Goal: Task Accomplishment & Management: Manage account settings

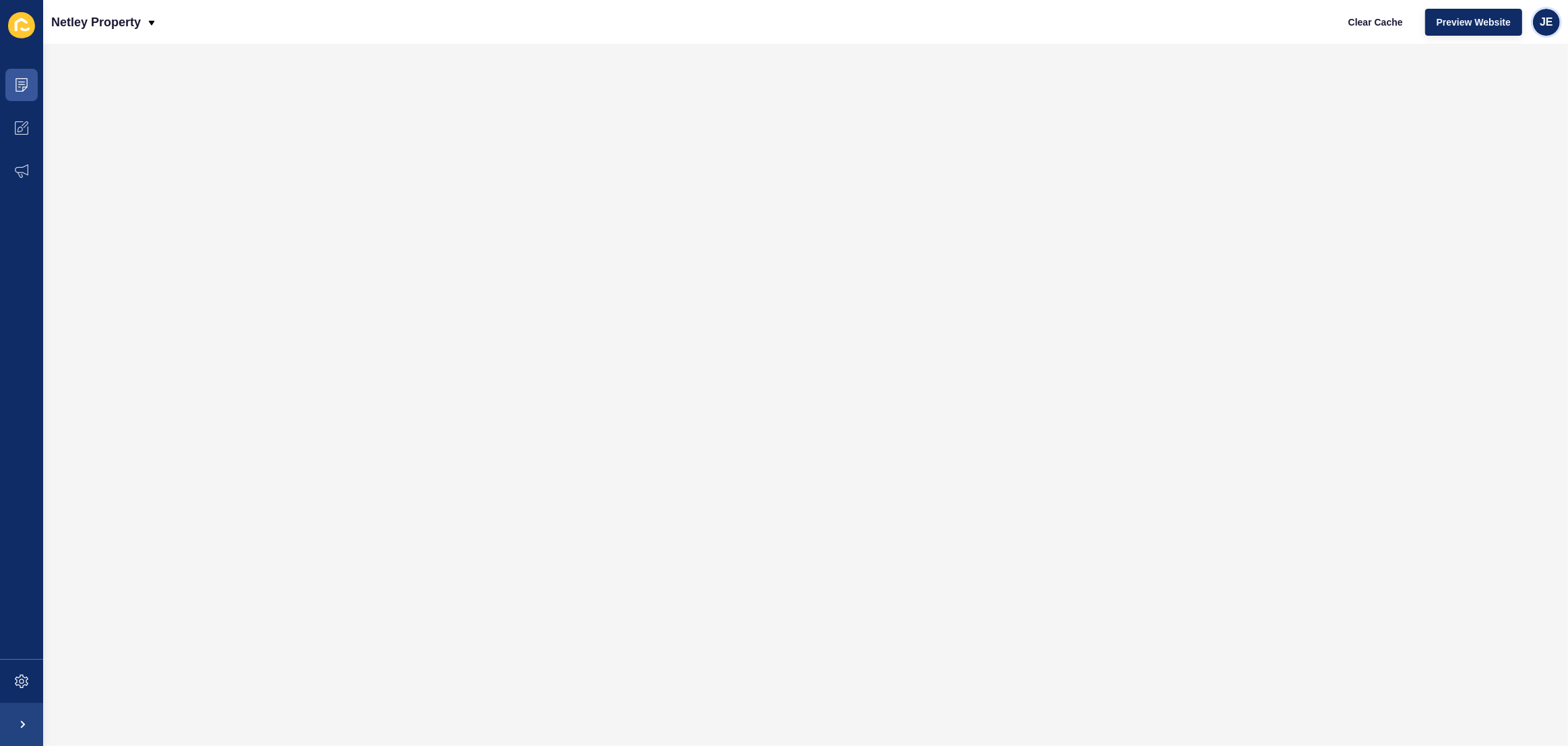
click at [1534, 22] on div "JE" at bounding box center [1546, 22] width 27 height 27
click at [1501, 123] on link "Logout" at bounding box center [1514, 112] width 99 height 30
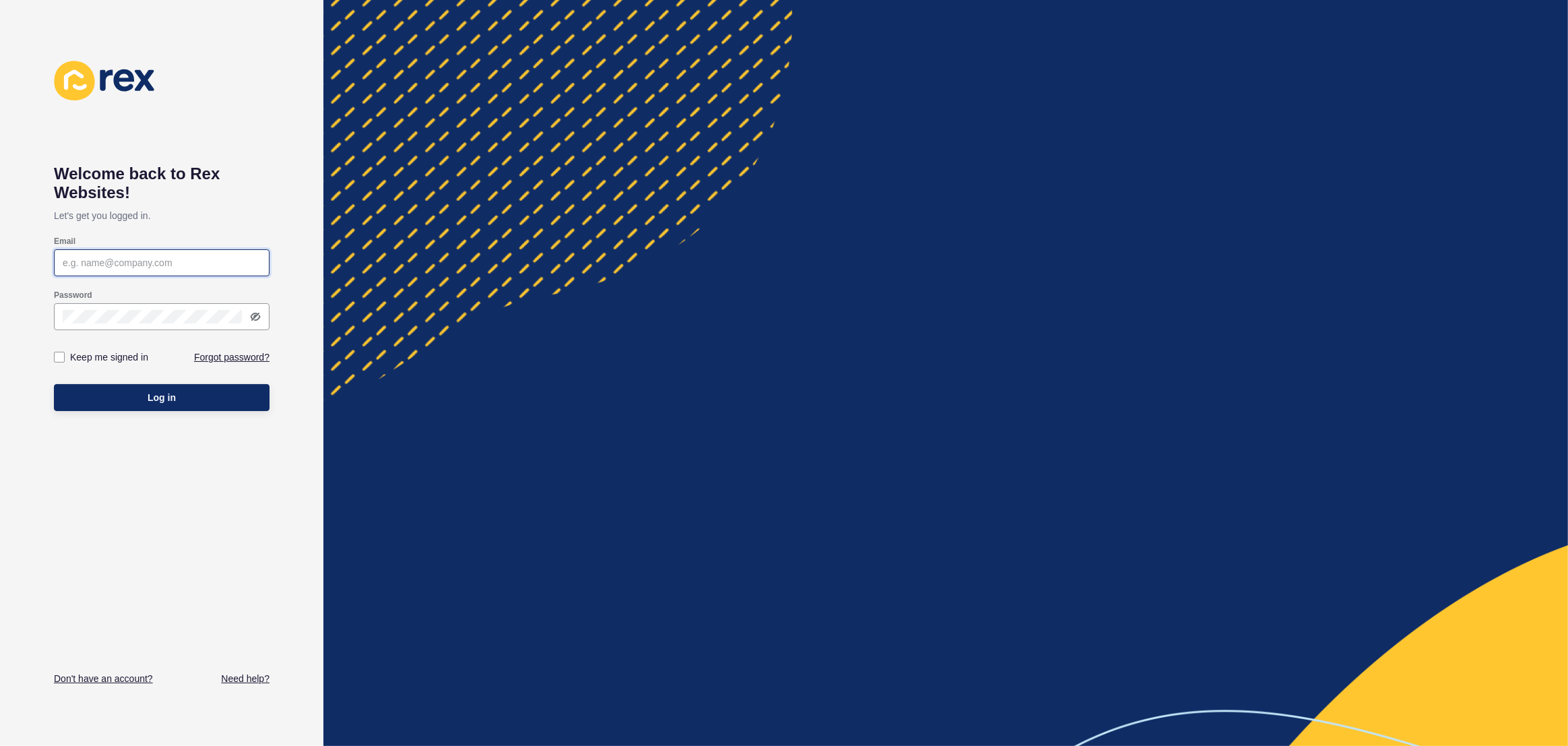
type input "[EMAIL_ADDRESS][DOMAIN_NAME]"
click at [194, 414] on div "Log in" at bounding box center [162, 397] width 216 height 41
click at [197, 404] on button "Log in" at bounding box center [162, 397] width 216 height 27
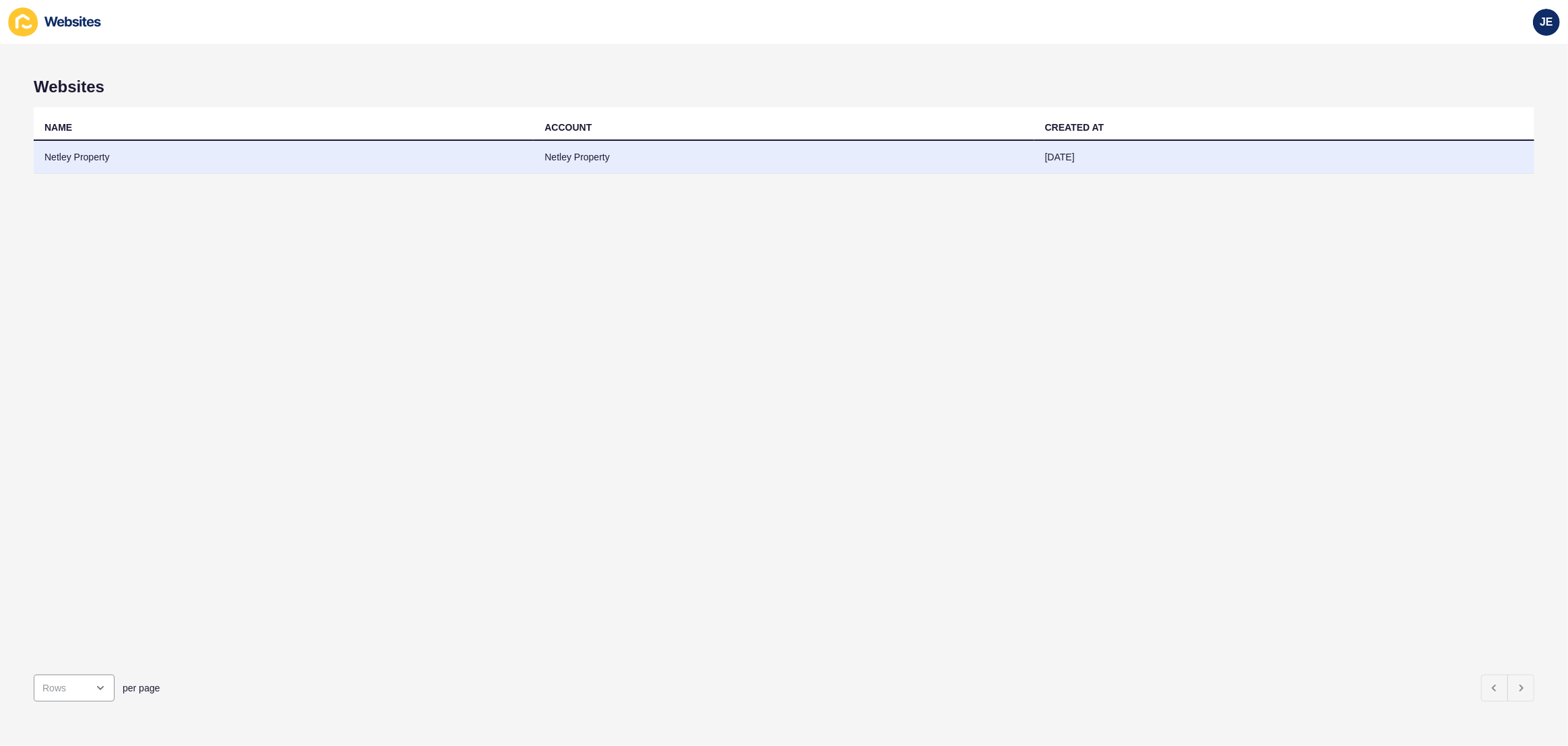
click at [758, 161] on td "Netley Property" at bounding box center [784, 157] width 500 height 33
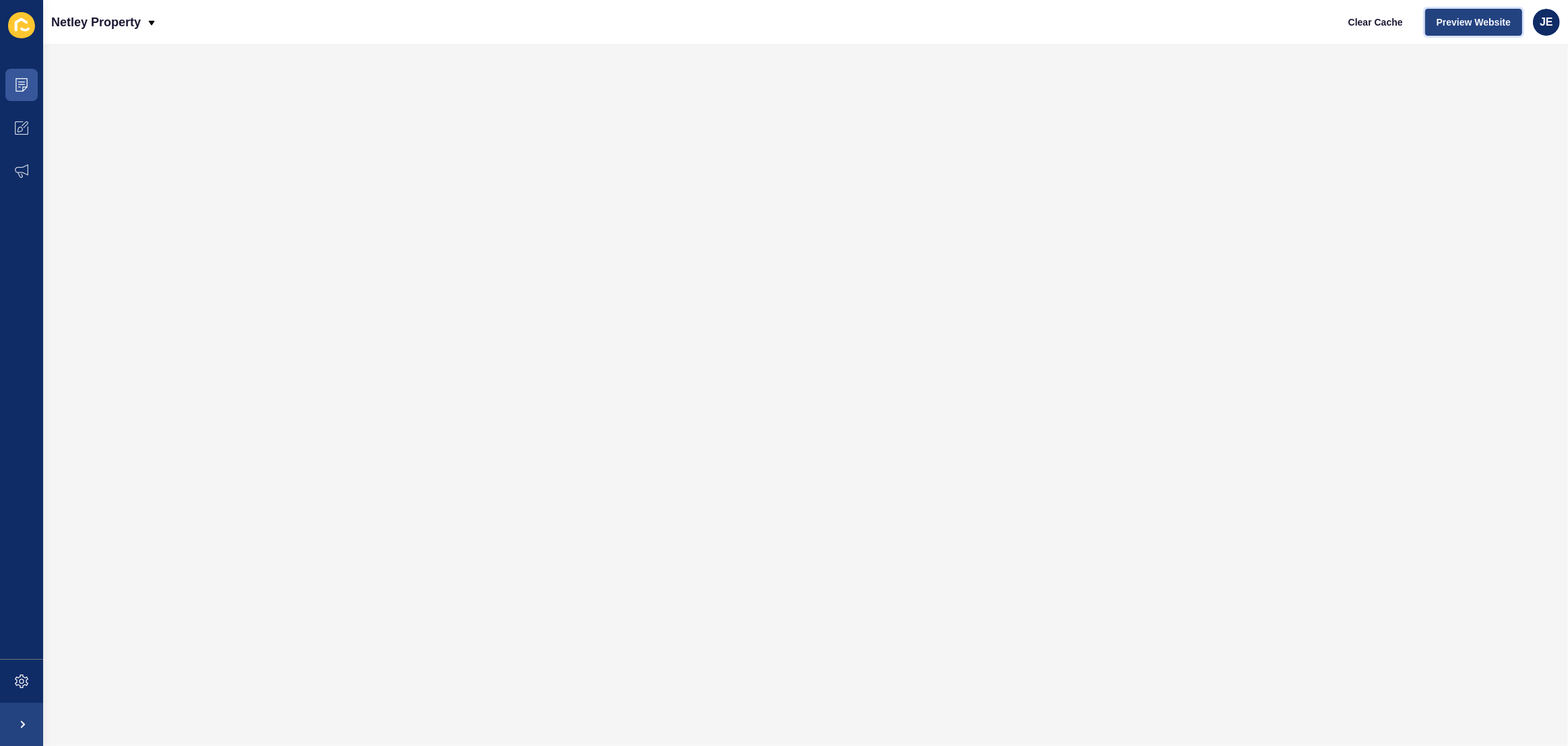
click at [1446, 27] on span "Preview Website" at bounding box center [1473, 22] width 74 height 13
click at [9, 674] on span at bounding box center [22, 681] width 43 height 43
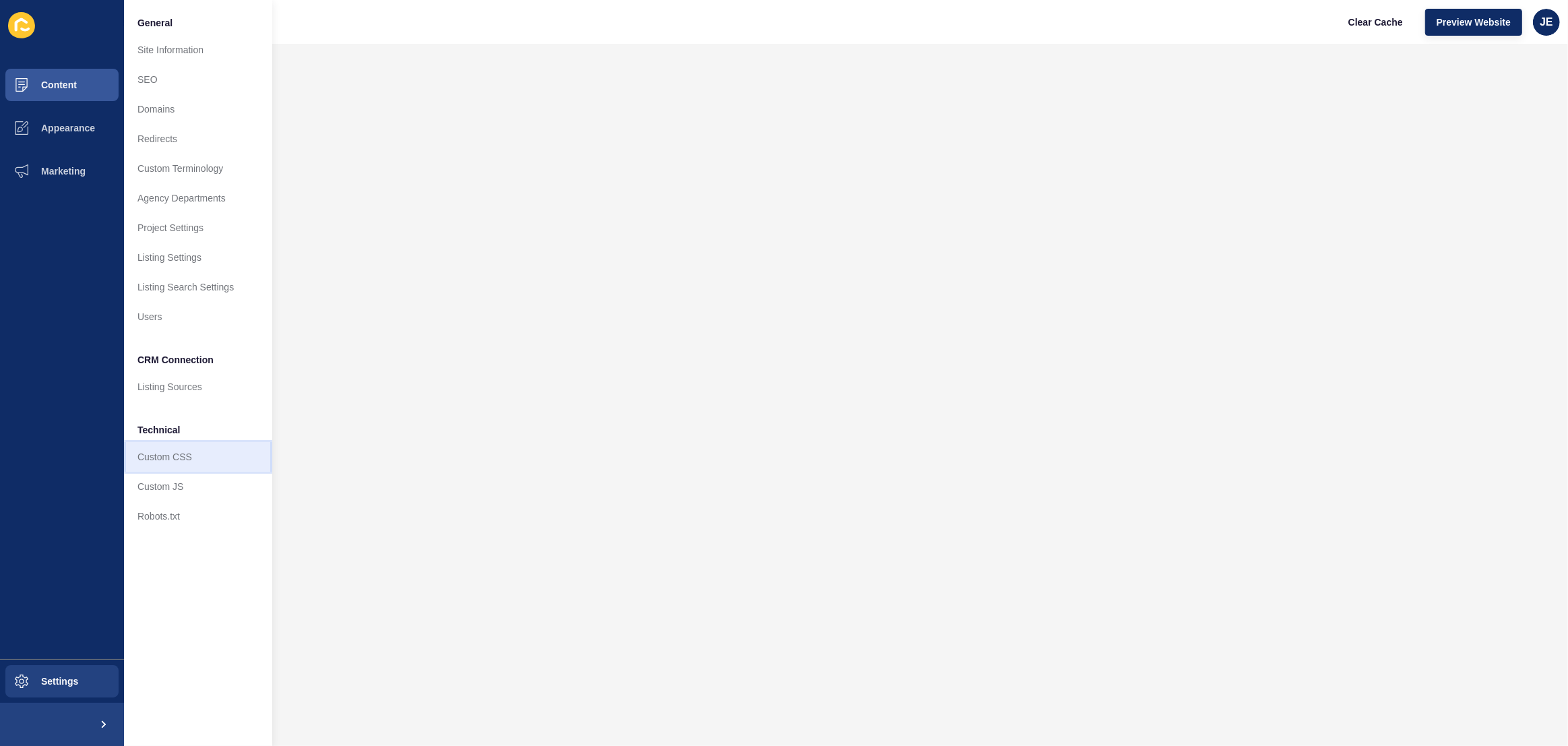
click at [169, 453] on link "Custom CSS" at bounding box center [198, 457] width 148 height 30
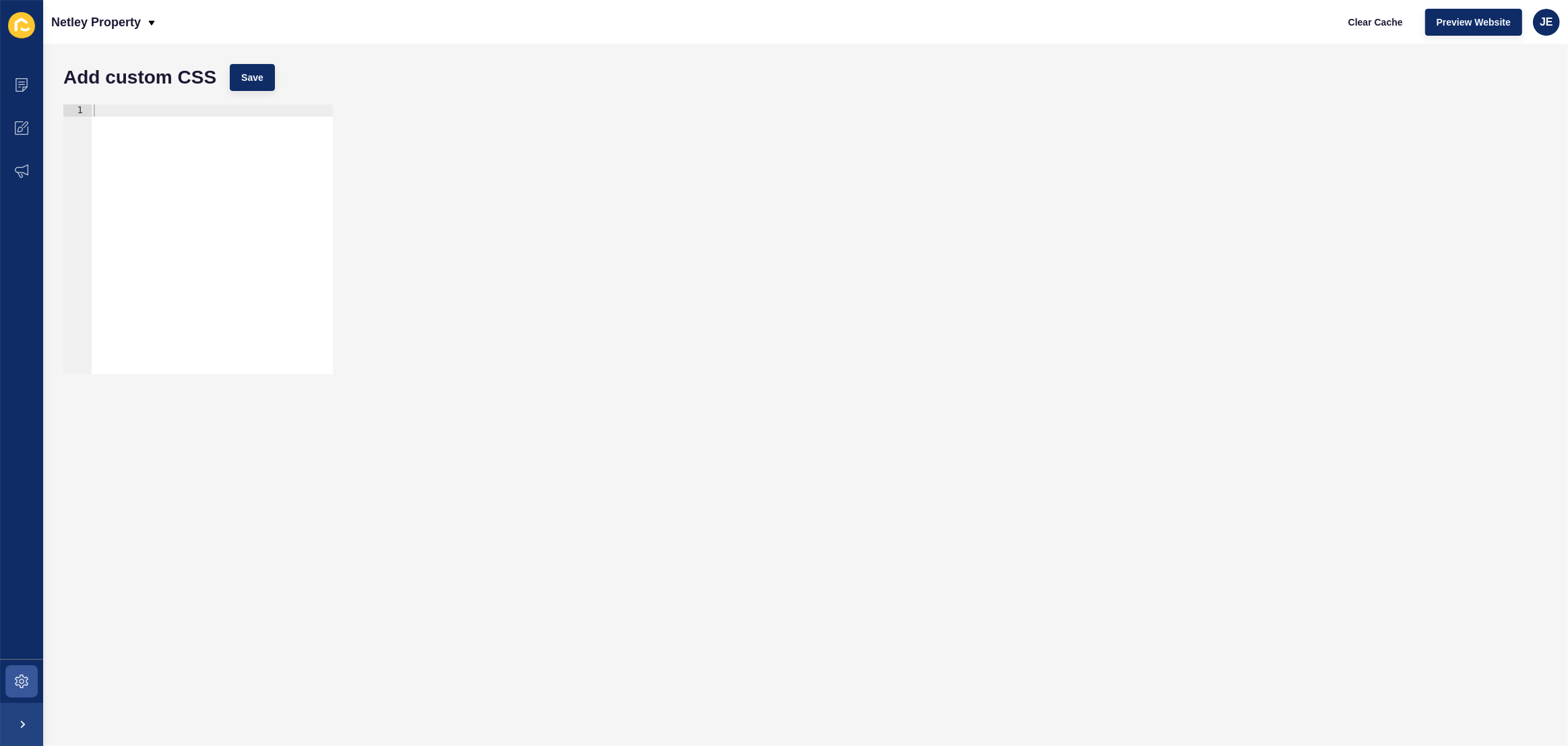
click at [180, 246] on div at bounding box center [212, 251] width 242 height 293
paste textarea "secondary-logo"
type textarea "}"
click at [267, 86] on button "Save" at bounding box center [252, 77] width 45 height 27
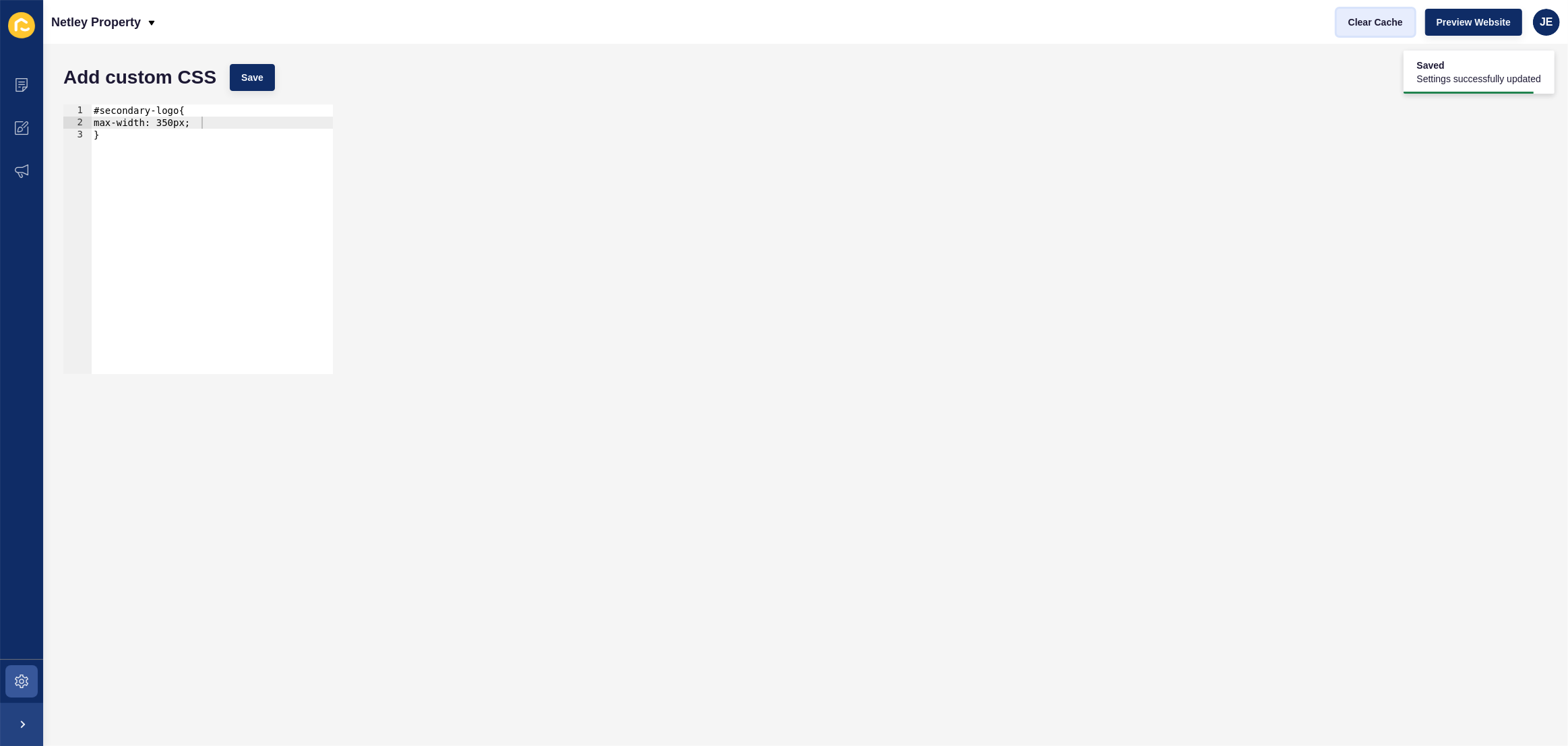
click at [1395, 18] on span "Clear Cache" at bounding box center [1376, 22] width 55 height 13
click at [179, 114] on div "#secondary-logo{ max-width: 350px; }" at bounding box center [212, 251] width 242 height 293
drag, startPoint x: 125, startPoint y: 124, endPoint x: 106, endPoint y: 124, distance: 19.0
click at [106, 124] on div "#secondary-logo img{ max-width: 350px; }" at bounding box center [212, 251] width 242 height 293
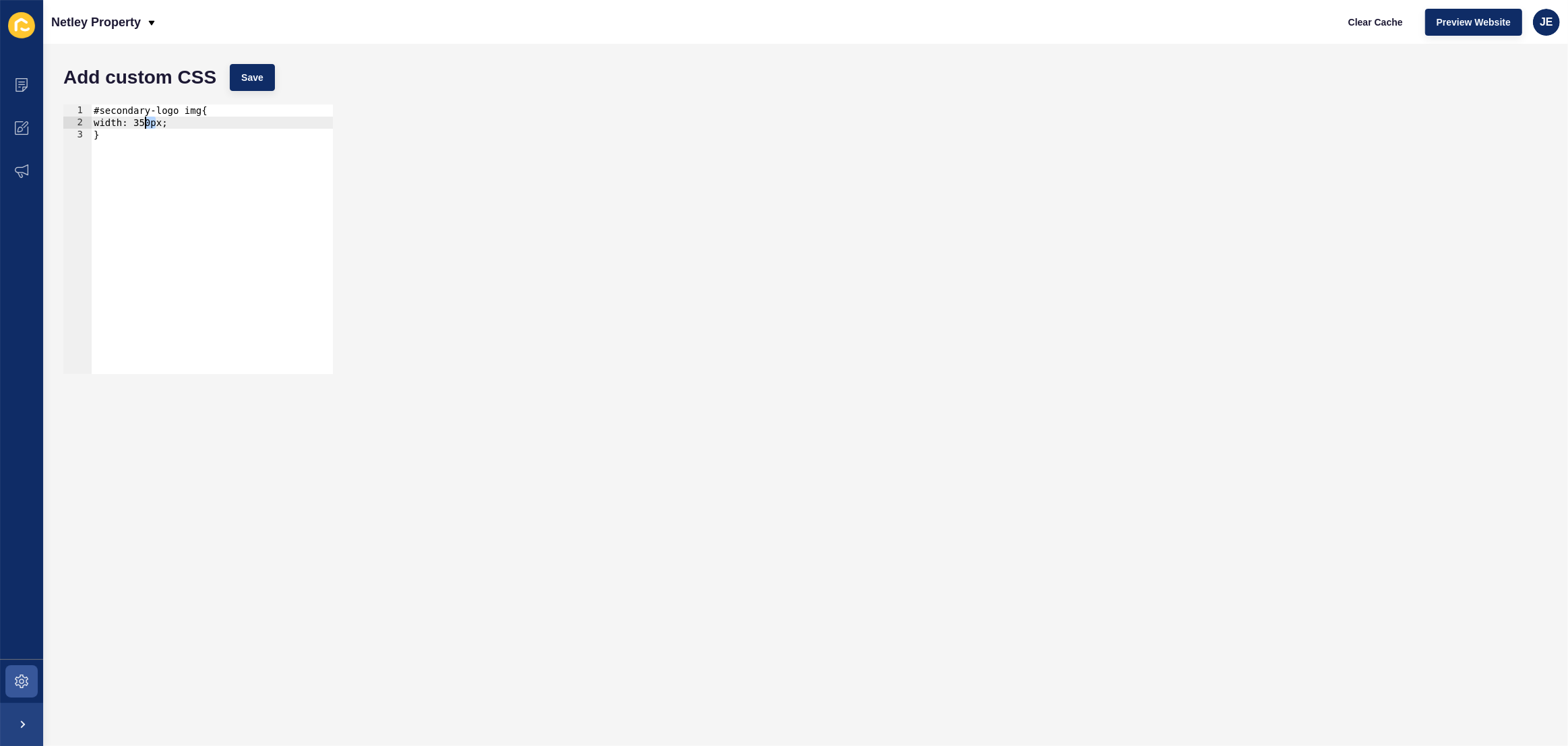
drag, startPoint x: 155, startPoint y: 125, endPoint x: 146, endPoint y: 127, distance: 9.2
click at [145, 127] on div "#secondary-logo img{ width: 350px; }" at bounding box center [212, 251] width 242 height 293
click at [255, 74] on span "Save" at bounding box center [252, 77] width 22 height 13
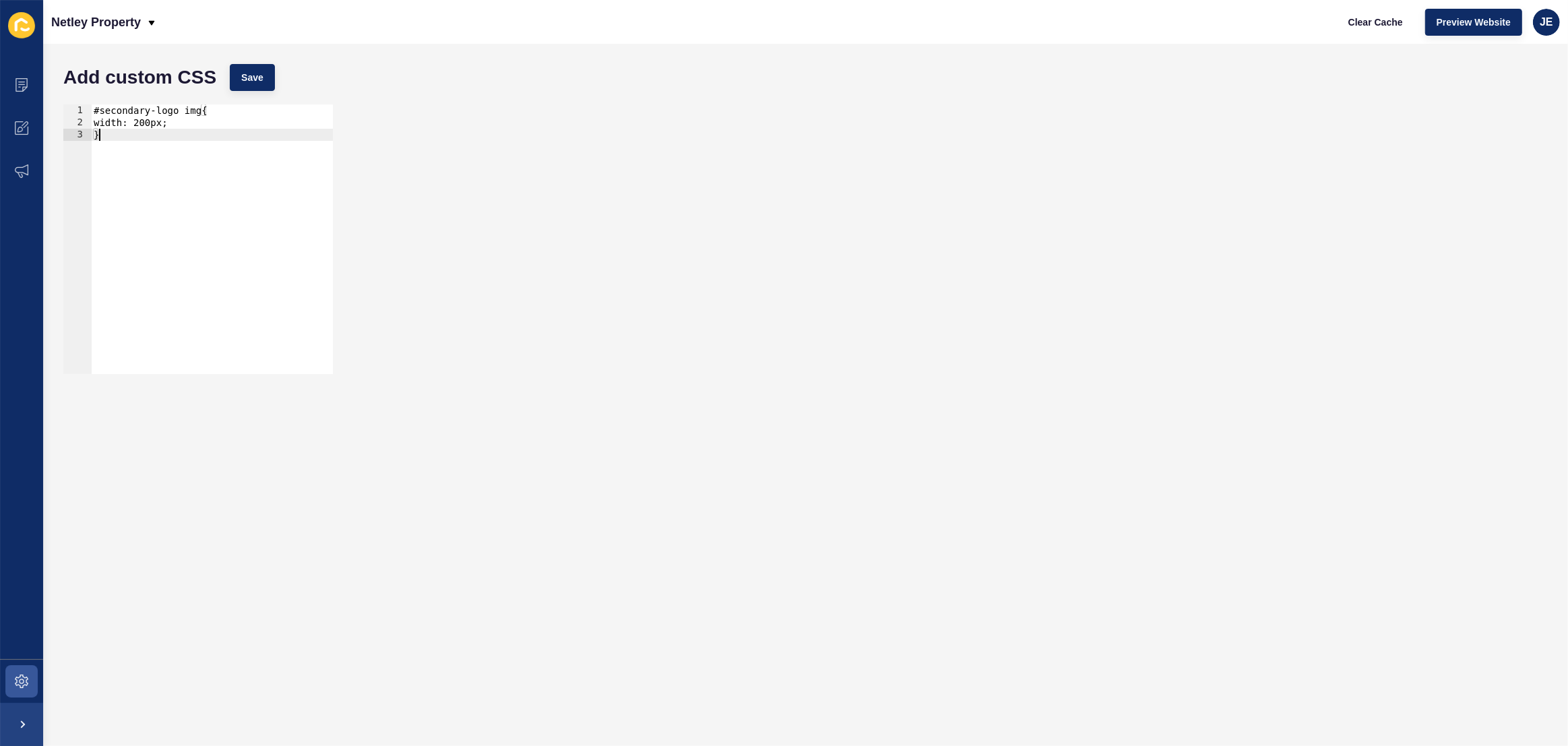
click at [170, 134] on div "#secondary-logo img{ width: 200px; }" at bounding box center [212, 251] width 242 height 293
click at [95, 113] on div "#secondary-logo img{ width: 200px; }" at bounding box center [212, 251] width 242 height 293
click at [294, 109] on div "#logo-container #desktop-logo #secondary-logo img{ width: 200px; }" at bounding box center [235, 246] width 289 height 284
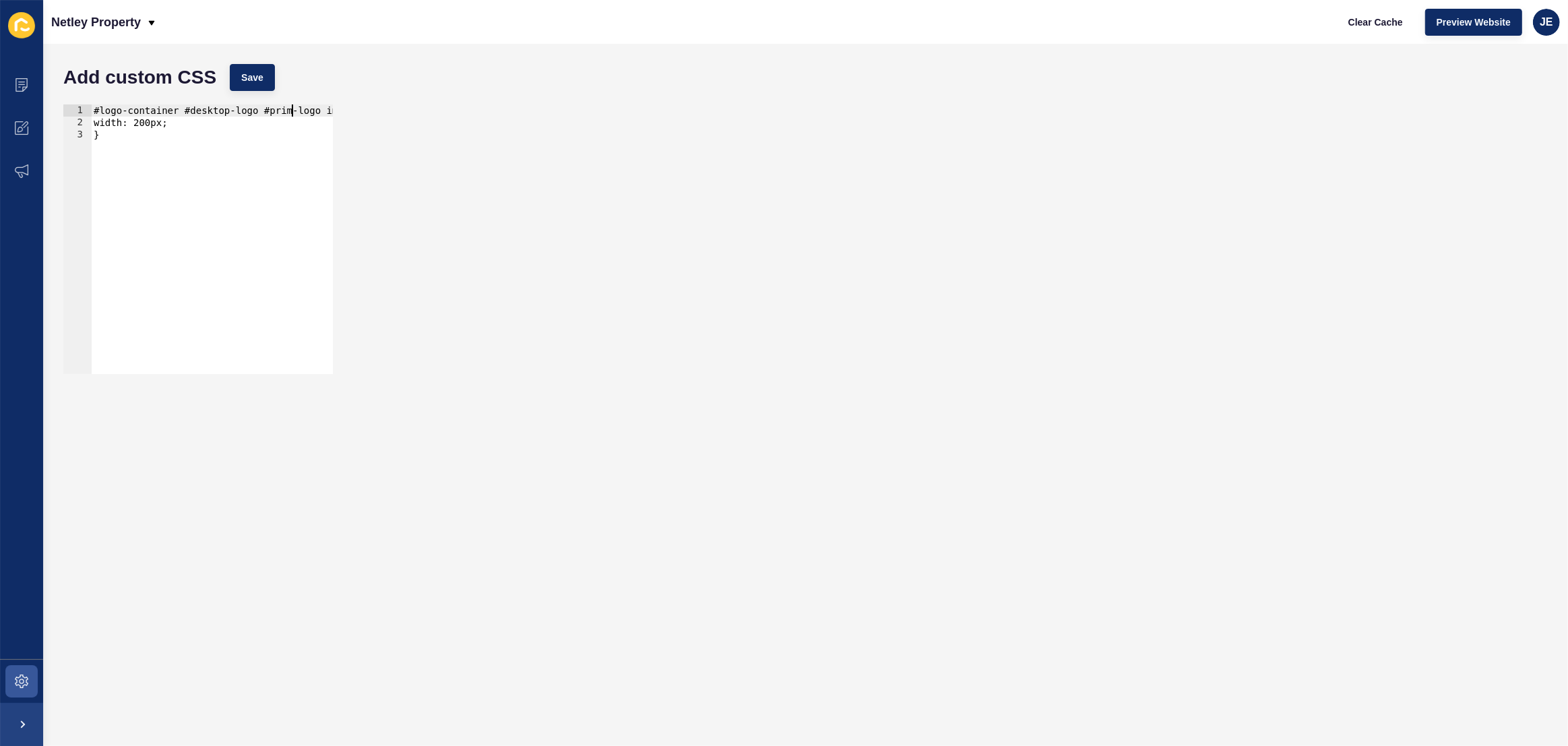
scroll to position [0, 15]
drag, startPoint x: 185, startPoint y: 122, endPoint x: 103, endPoint y: 124, distance: 82.0
click at [103, 124] on div "#logo-container #desktop-logo #primary-logo img{ width: 200px; }" at bounding box center [230, 246] width 277 height 284
paste textarea "margin-top: -1"
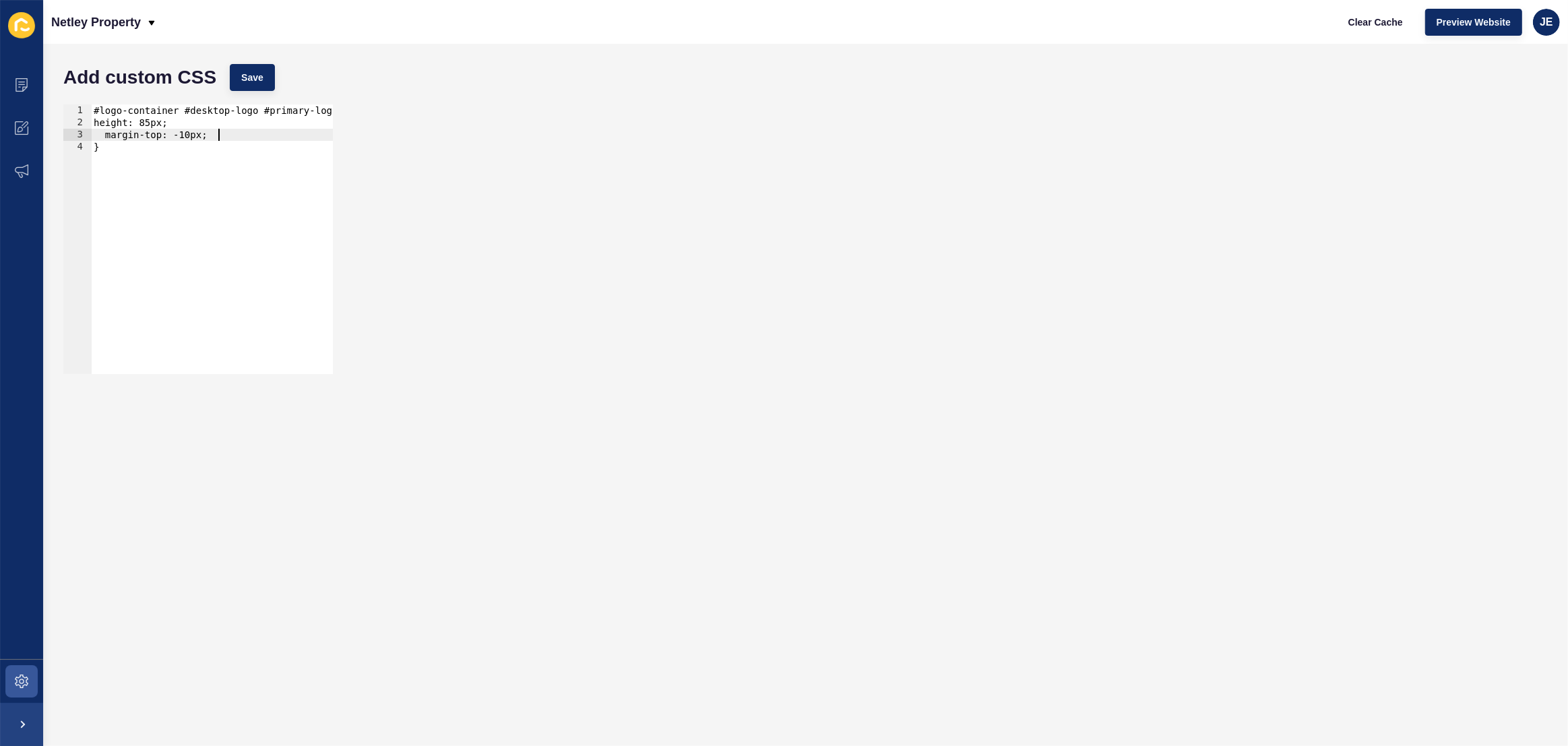
click at [117, 136] on div "#logo-container #desktop-logo #primary-logo img{ height: 85px; margin-top: -10p…" at bounding box center [230, 246] width 277 height 284
drag, startPoint x: 253, startPoint y: 73, endPoint x: 430, endPoint y: 103, distance: 179.5
click at [253, 73] on span "Save" at bounding box center [252, 77] width 22 height 13
click at [1387, 26] on span "Clear Cache" at bounding box center [1376, 22] width 55 height 13
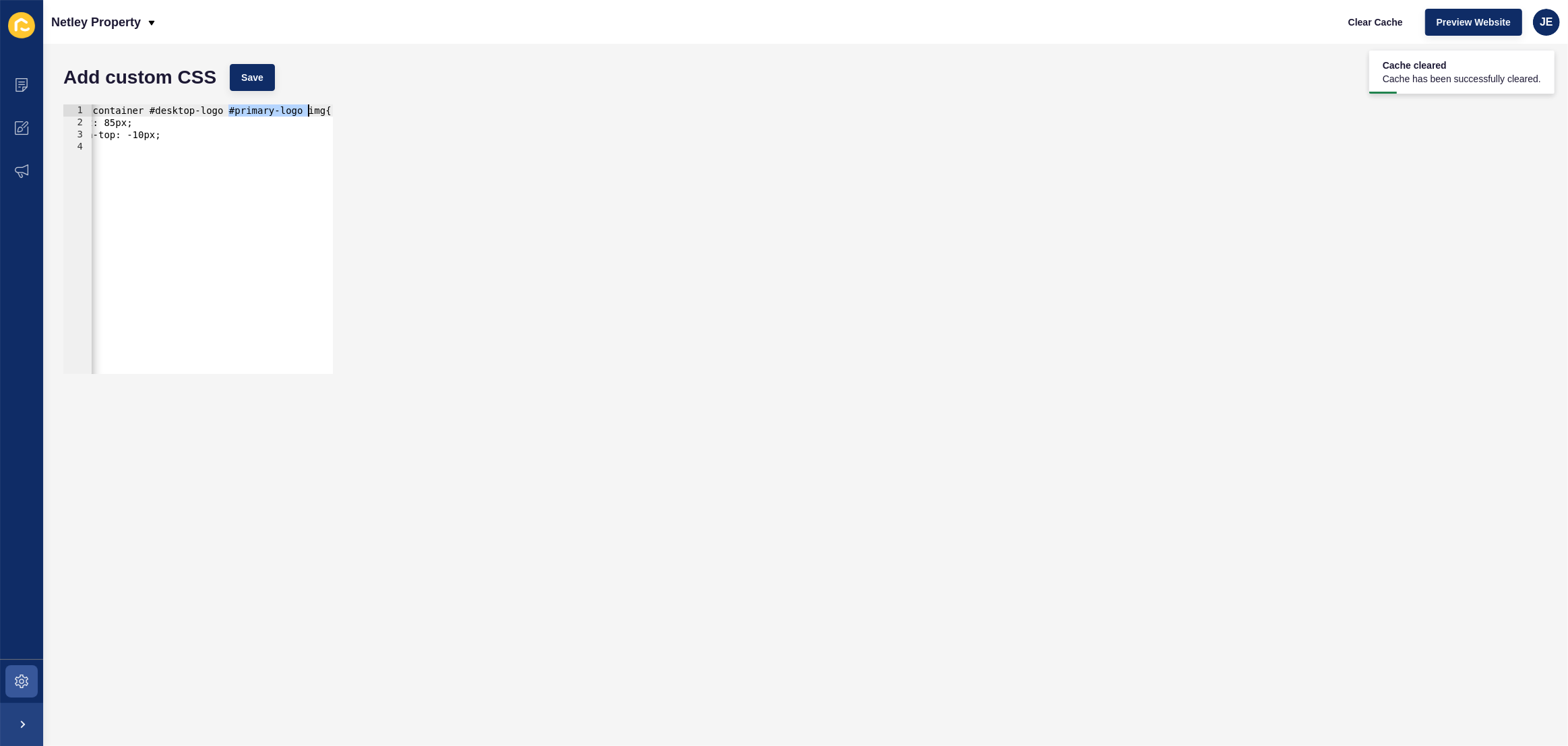
drag, startPoint x: 263, startPoint y: 113, endPoint x: 304, endPoint y: 114, distance: 41.0
click at [303, 114] on div "#logo-container #desktop-logo #primary-logo img{ height: 85px; margin-top: -10p…" at bounding box center [194, 246] width 277 height 284
drag, startPoint x: 325, startPoint y: 113, endPoint x: 0, endPoint y: 107, distance: 325.1
click at [0, 107] on div "Content Appearance Marketing Settings Netley Property Clear Cache Preview Websi…" at bounding box center [784, 373] width 1568 height 746
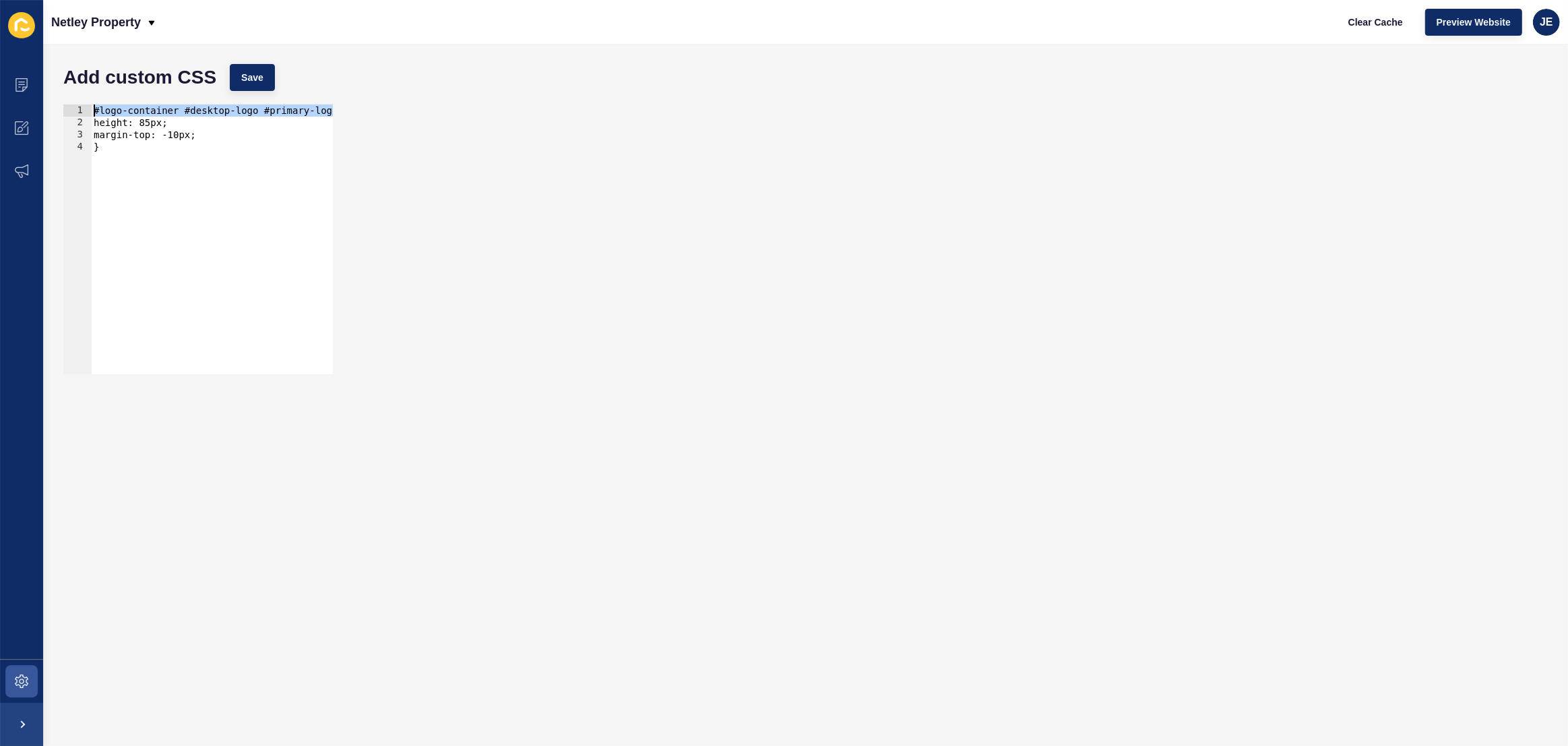
click at [274, 114] on div "#logo-container #desktop-logo #primary-logo img{ height: 85px; margin-top: -10p…" at bounding box center [230, 246] width 277 height 284
drag, startPoint x: 297, startPoint y: 114, endPoint x: 396, endPoint y: 118, distance: 99.1
click at [405, 119] on div "#logo-container #desktop-logo #primary-logo img{ 1 2 3 4 #logo-container #deskt…" at bounding box center [805, 239] width 1498 height 283
click at [323, 112] on div "#logo-container #desktop-logo #primary-logo img{ height: 85px; margin-top: -10p…" at bounding box center [194, 246] width 277 height 284
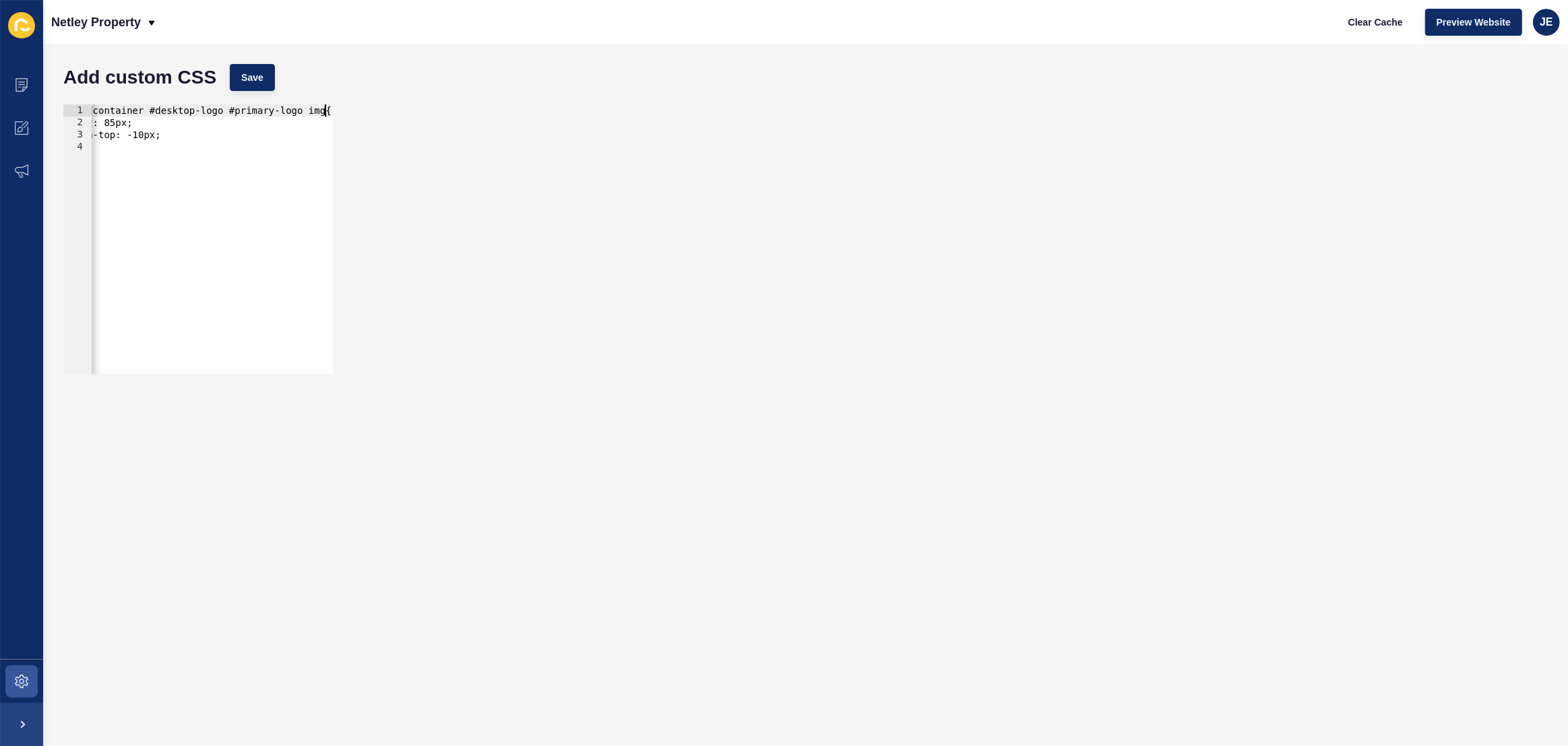
scroll to position [0, 20]
paste textarea "#logo-container #desktop-logo #primary-logo img"
click at [246, 111] on div "#logo-container #desktop-logo #primary-logo img, #logo-container #desktop-logo …" at bounding box center [58, 246] width 555 height 284
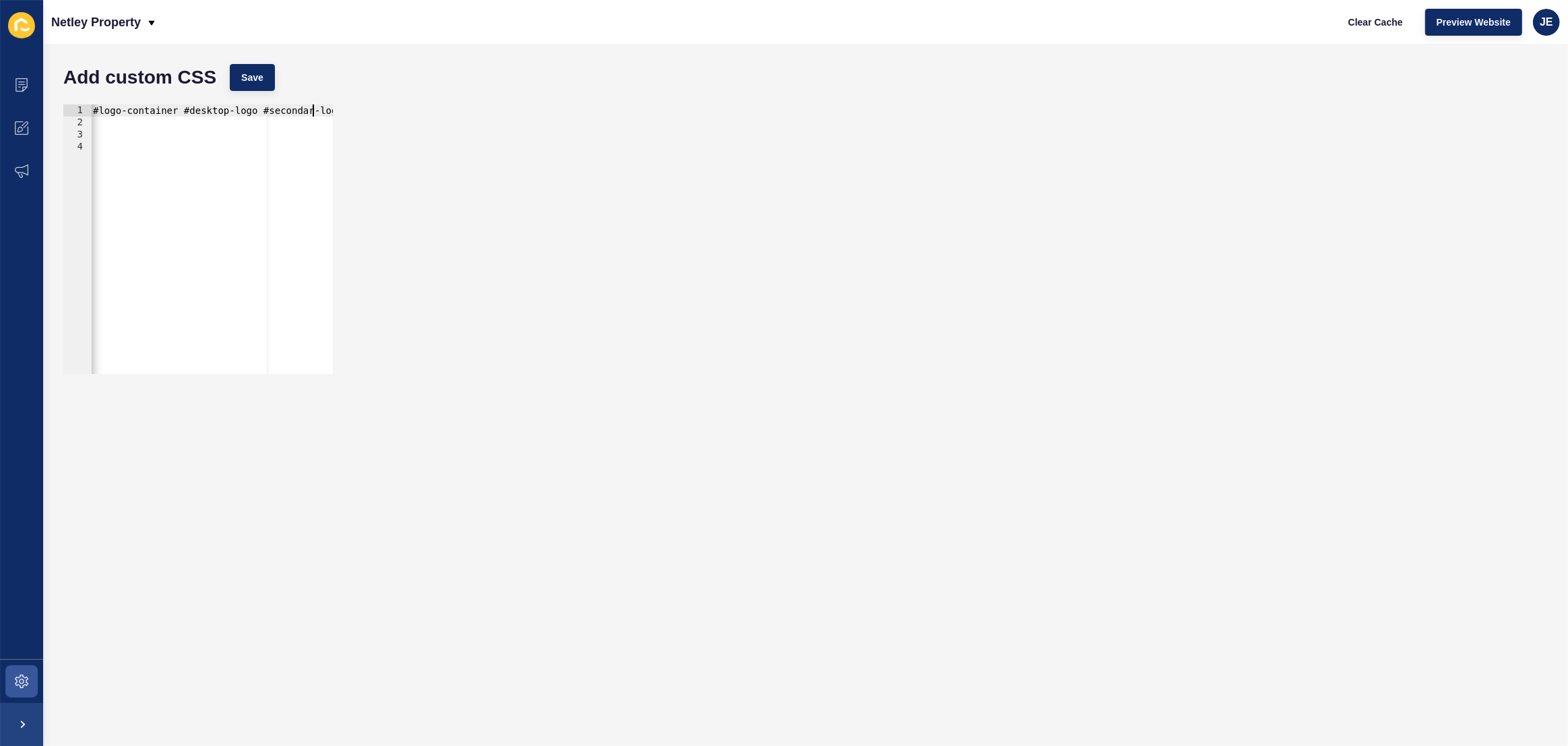
scroll to position [0, 36]
click at [271, 67] on button "Save" at bounding box center [252, 77] width 45 height 27
click at [1372, 28] on span "Clear Cache" at bounding box center [1376, 22] width 55 height 13
drag, startPoint x: 183, startPoint y: 130, endPoint x: 137, endPoint y: 137, distance: 46.5
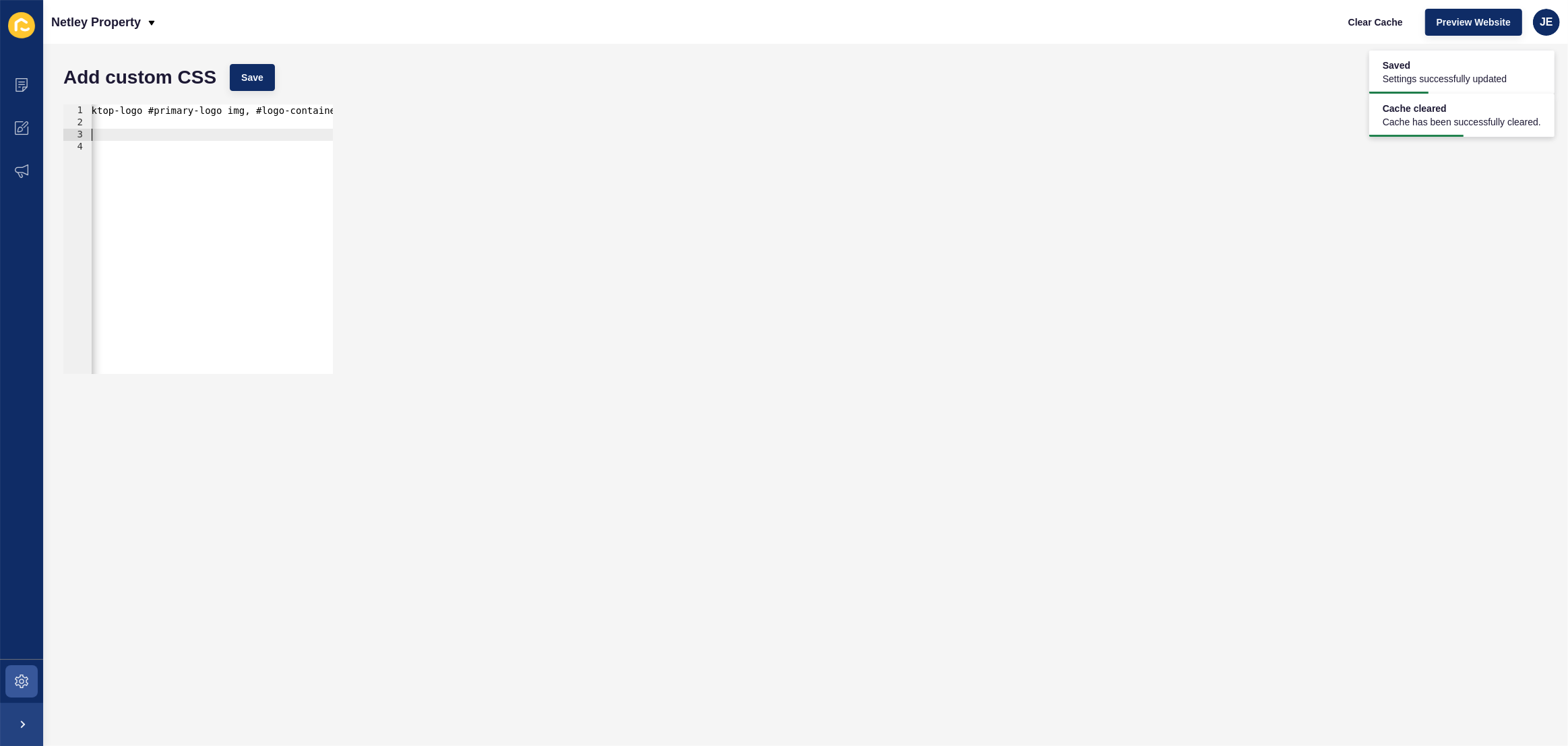
click at [182, 130] on div "#logo-container #desktop-logo #primary-logo img, #logo-container #desktop-logo …" at bounding box center [258, 246] width 566 height 284
drag, startPoint x: 133, startPoint y: 132, endPoint x: 173, endPoint y: 131, distance: 40.0
click at [49, 120] on div "Add custom CSS Save margin-top: -10px; 1 2 3 4 #logo-container #desktop-logo #p…" at bounding box center [805, 395] width 1525 height 702
click at [173, 131] on div "#logo-container #desktop-logo #primary-logo img, #logo-container #desktop-logo …" at bounding box center [374, 246] width 566 height 284
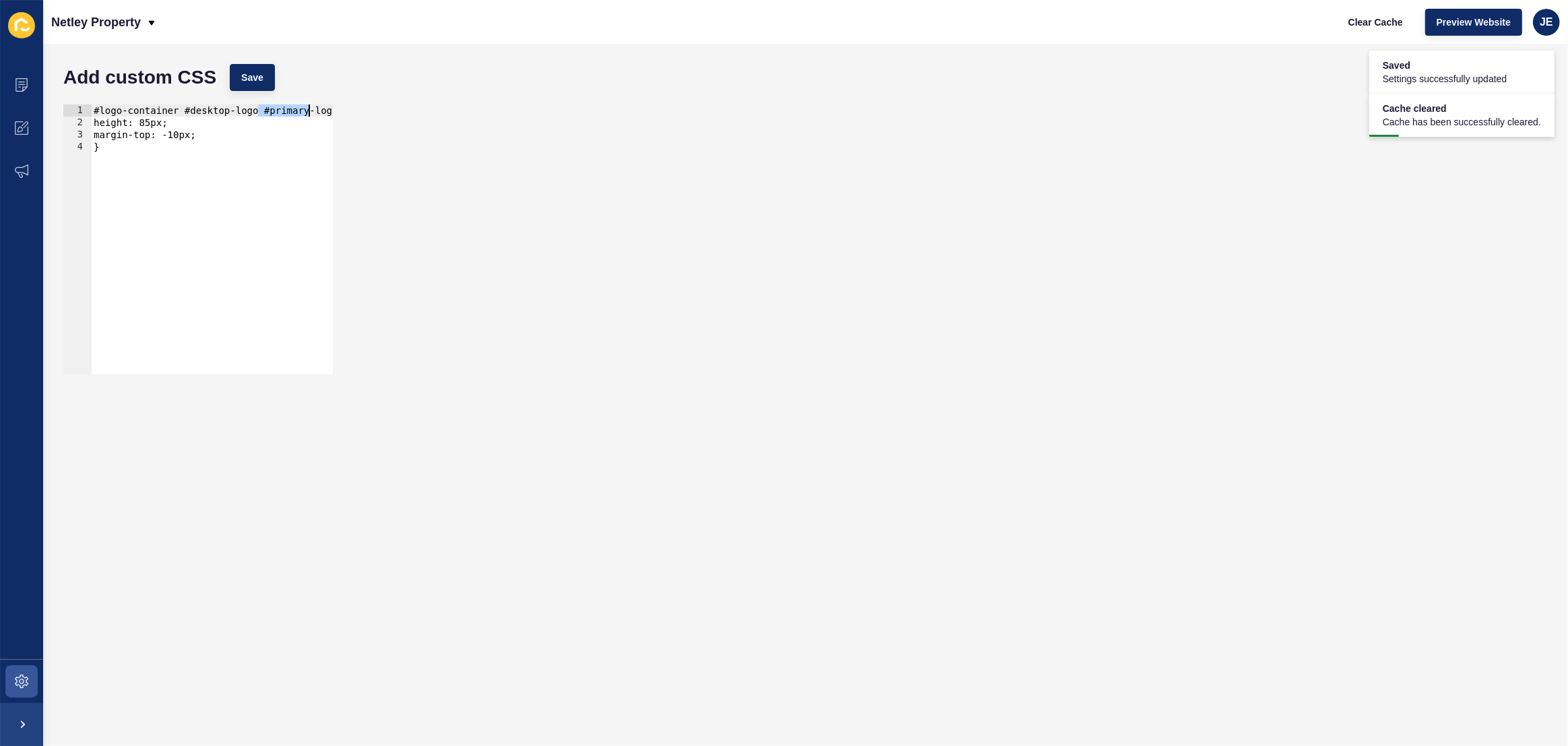
scroll to position [0, 324]
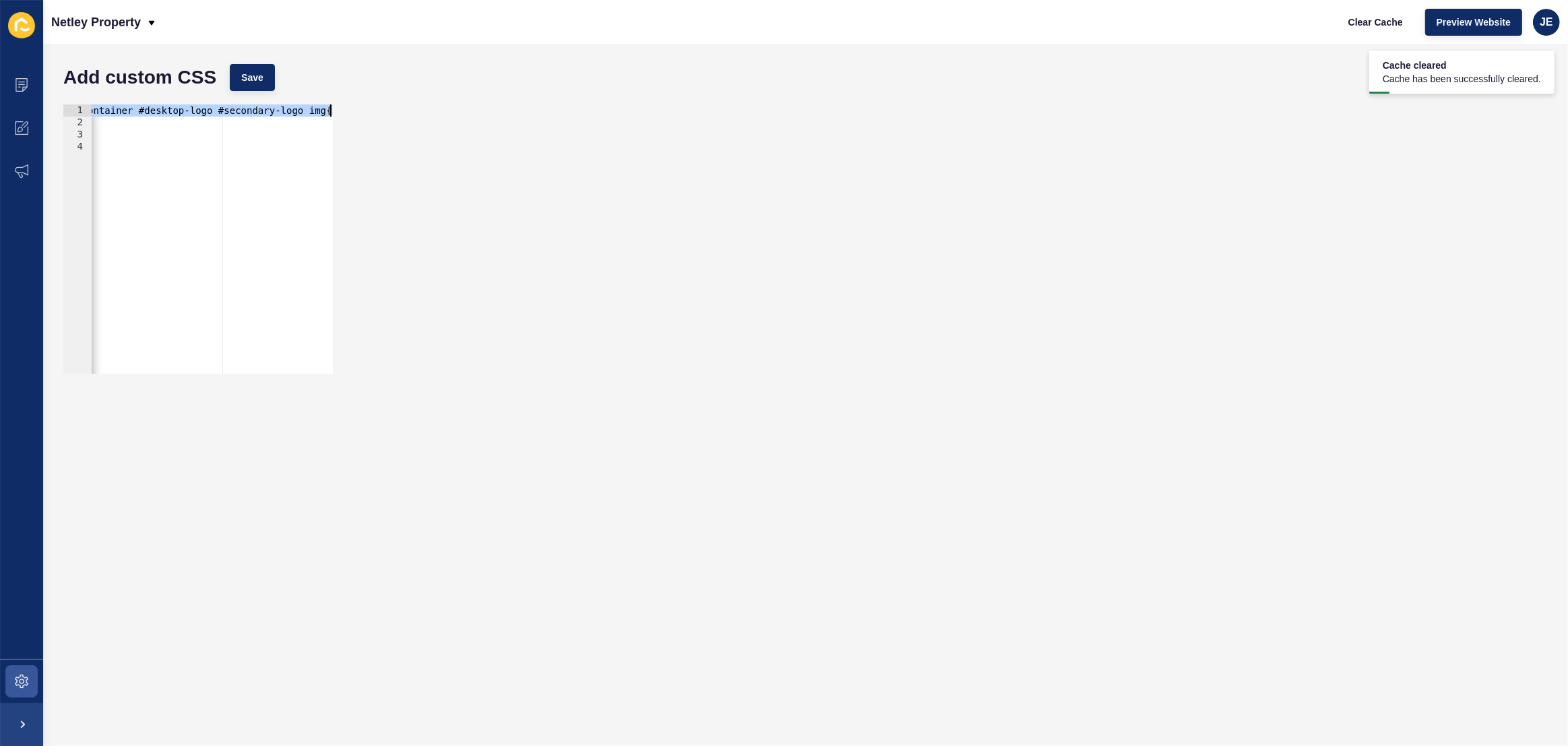
drag, startPoint x: 258, startPoint y: 110, endPoint x: 422, endPoint y: 110, distance: 164.0
click at [422, 110] on div "margin-top: -10px; 1 2 3 4 #logo-container #desktop-logo #primary-logo img, #lo…" at bounding box center [805, 239] width 1498 height 283
drag, startPoint x: 130, startPoint y: 184, endPoint x: 82, endPoint y: 168, distance: 50.6
click at [56, 174] on div "#logo-container #desktop-logo #primary-logo img, #logo-container #desktop-logo …" at bounding box center [805, 239] width 1498 height 283
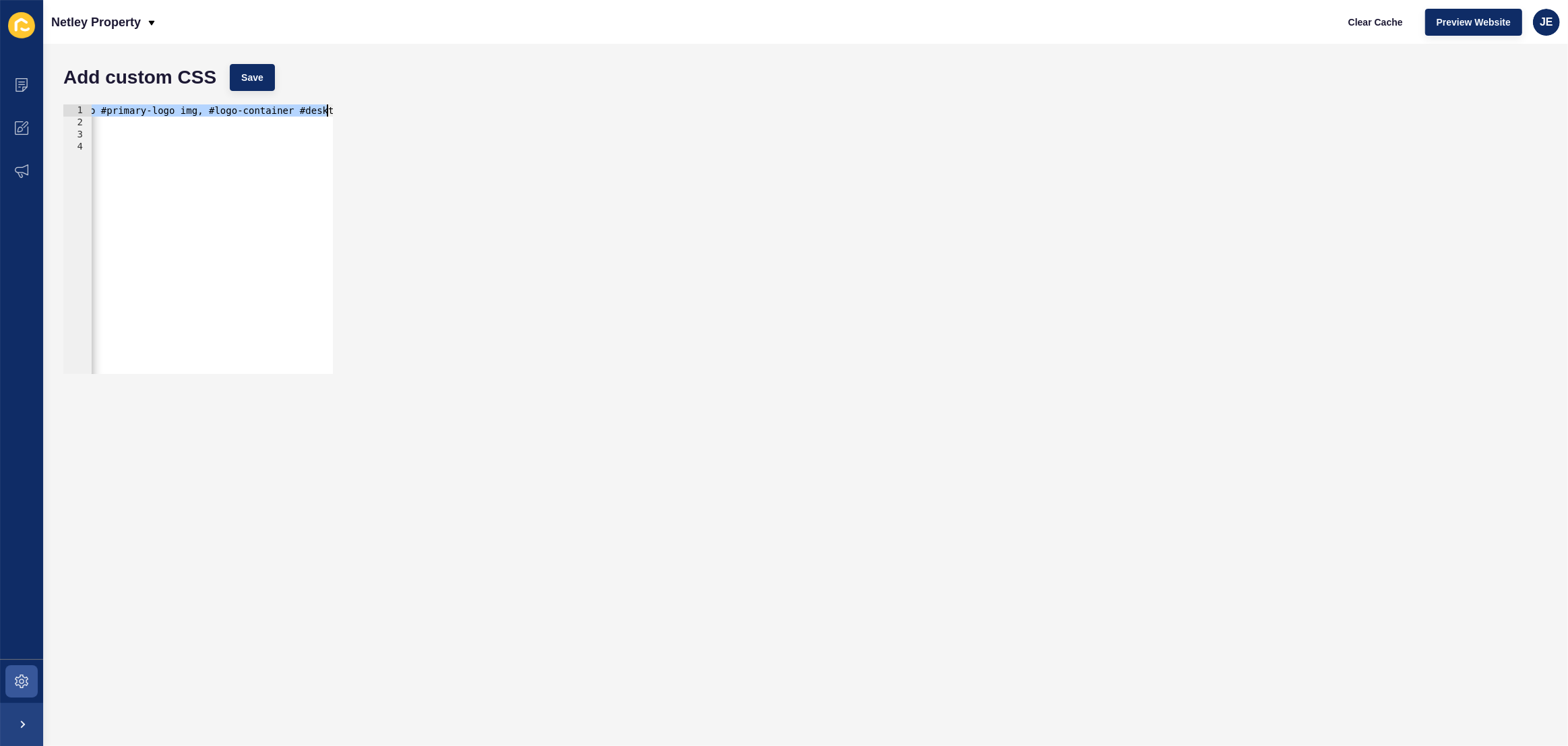
scroll to position [0, 324]
drag, startPoint x: 183, startPoint y: 112, endPoint x: 323, endPoint y: 114, distance: 140.0
click at [323, 114] on div "#logo-container #desktop-logo #primary-logo img, #logo-container #desktop-logo …" at bounding box center [50, 246] width 566 height 284
click at [201, 200] on div "#logo-container #desktop-logo #primary-logo img, #logo-container #desktop-logo …" at bounding box center [374, 246] width 566 height 284
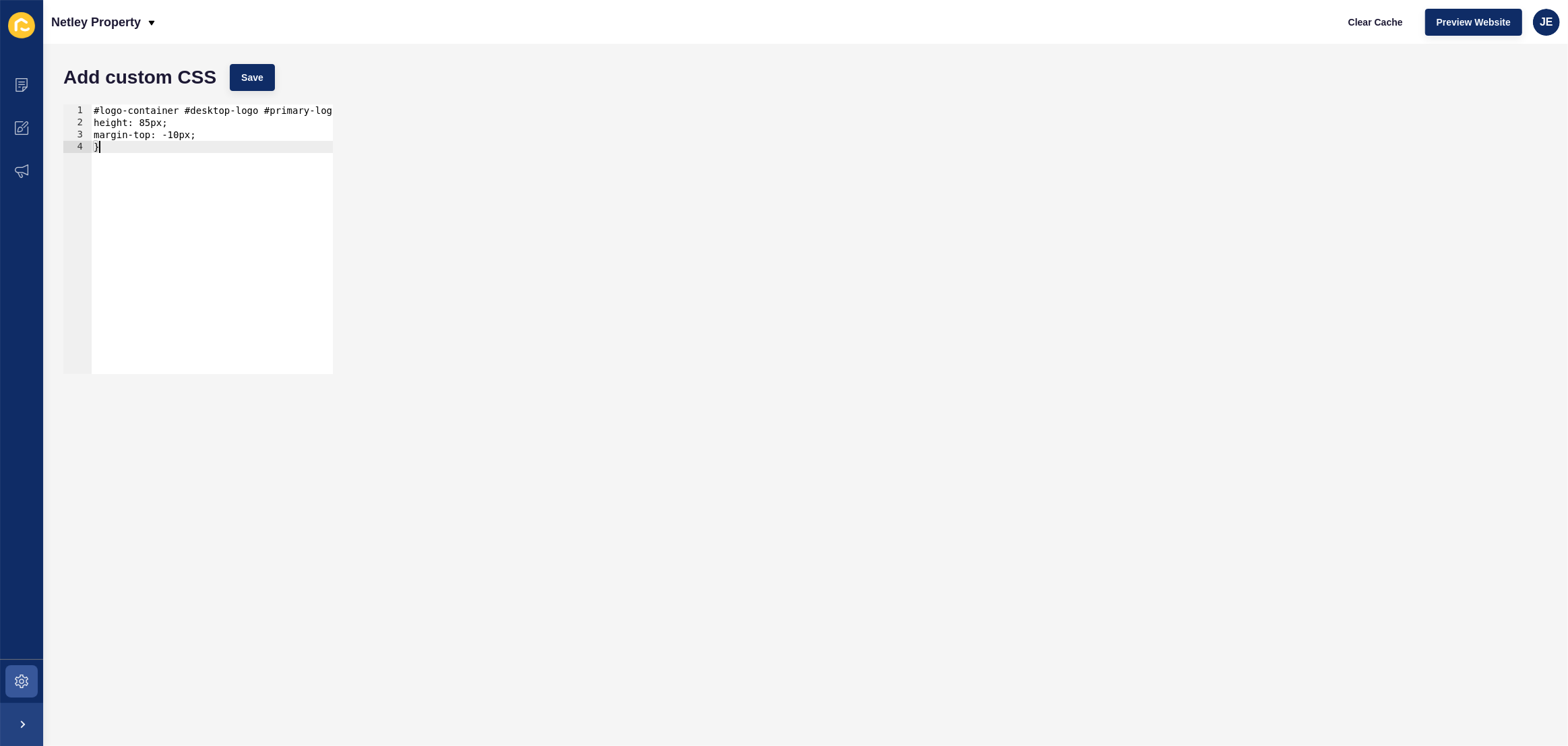
type textarea "}"
paste textarea "#desktop-logo #primary-logo img, #logo-container #desktop-logo #secondary-logo …"
click at [314, 174] on div "#logo-container #desktop-logo #primary-logo img, #logo-container #desktop-logo …" at bounding box center [374, 246] width 566 height 284
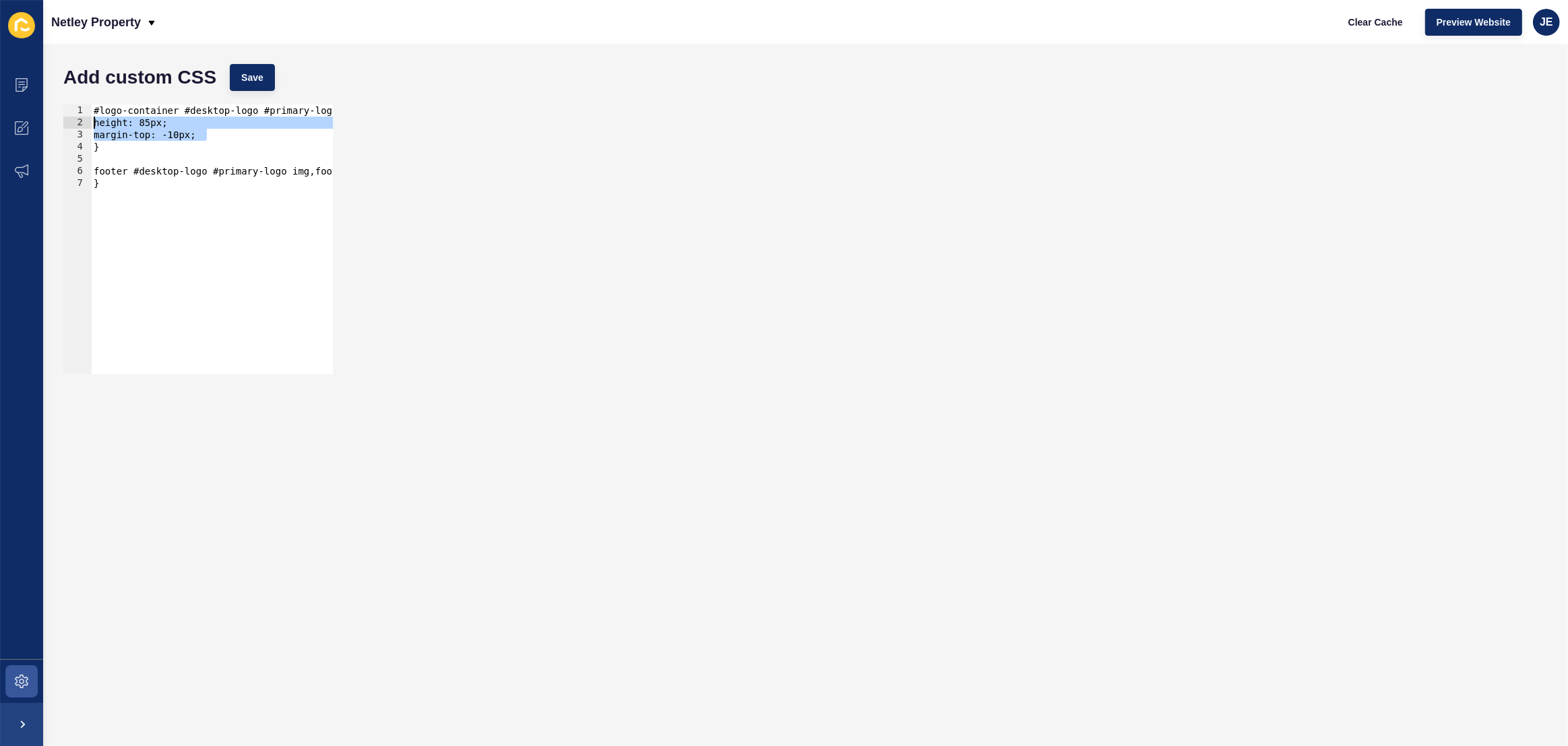
drag, startPoint x: 201, startPoint y: 133, endPoint x: 99, endPoint y: 176, distance: 110.7
click at [14, 128] on div "Content Appearance Marketing Settings Netley Property Clear Cache Preview Websi…" at bounding box center [784, 373] width 1568 height 746
click at [95, 186] on div "#logo-container #desktop-logo #primary-logo img, #logo-container #desktop-logo …" at bounding box center [374, 246] width 566 height 284
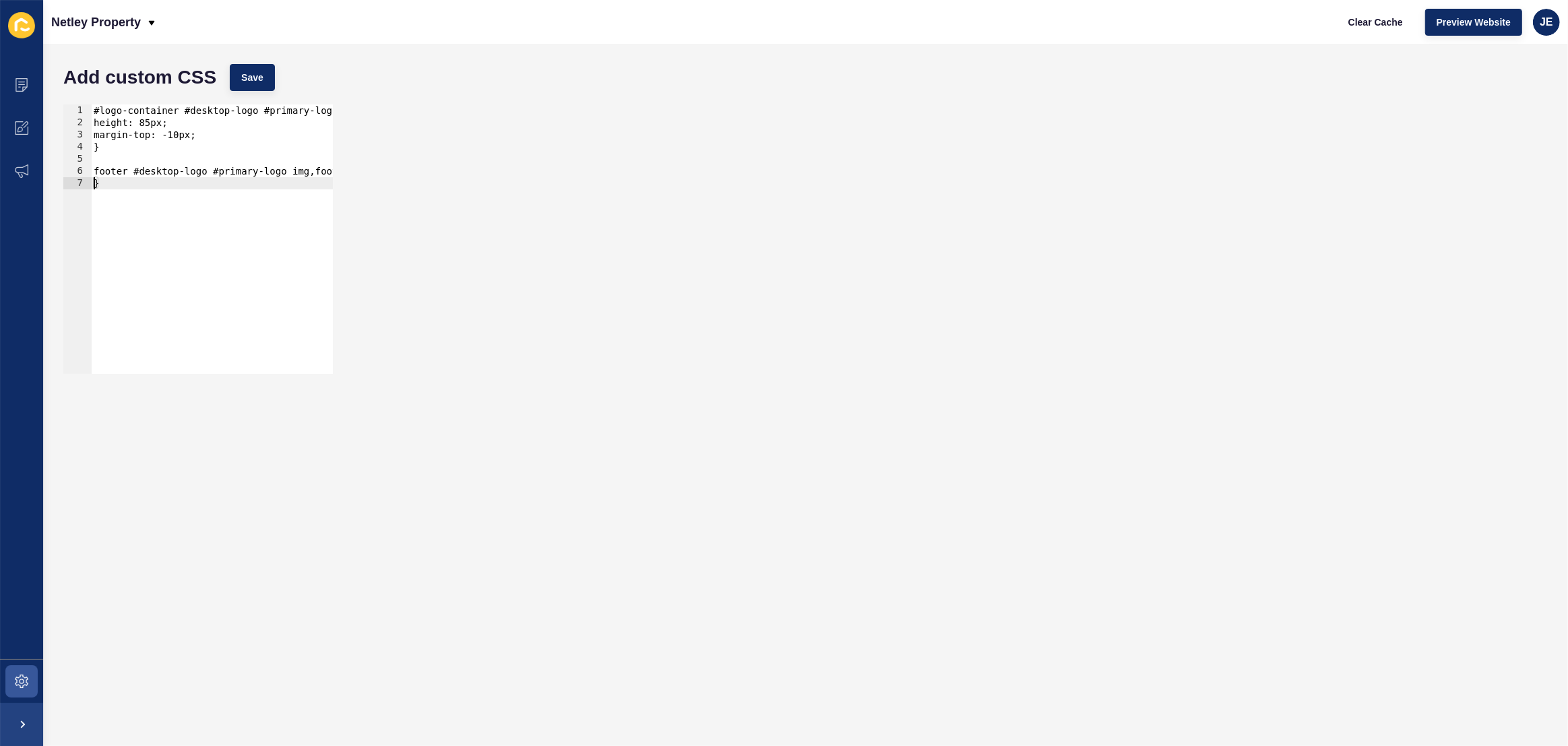
type textarea "}"
click at [107, 183] on div "#logo-container #desktop-logo #primary-logo img, #logo-container #desktop-logo …" at bounding box center [374, 246] width 566 height 284
paste textarea "margin-top: -10px;"
click at [124, 199] on div "#logo-container #desktop-logo #primary-logo img, #logo-container #desktop-logo …" at bounding box center [374, 246] width 566 height 284
click at [124, 198] on div "#logo-container #desktop-logo #primary-logo img, #logo-container #desktop-logo …" at bounding box center [374, 246] width 566 height 284
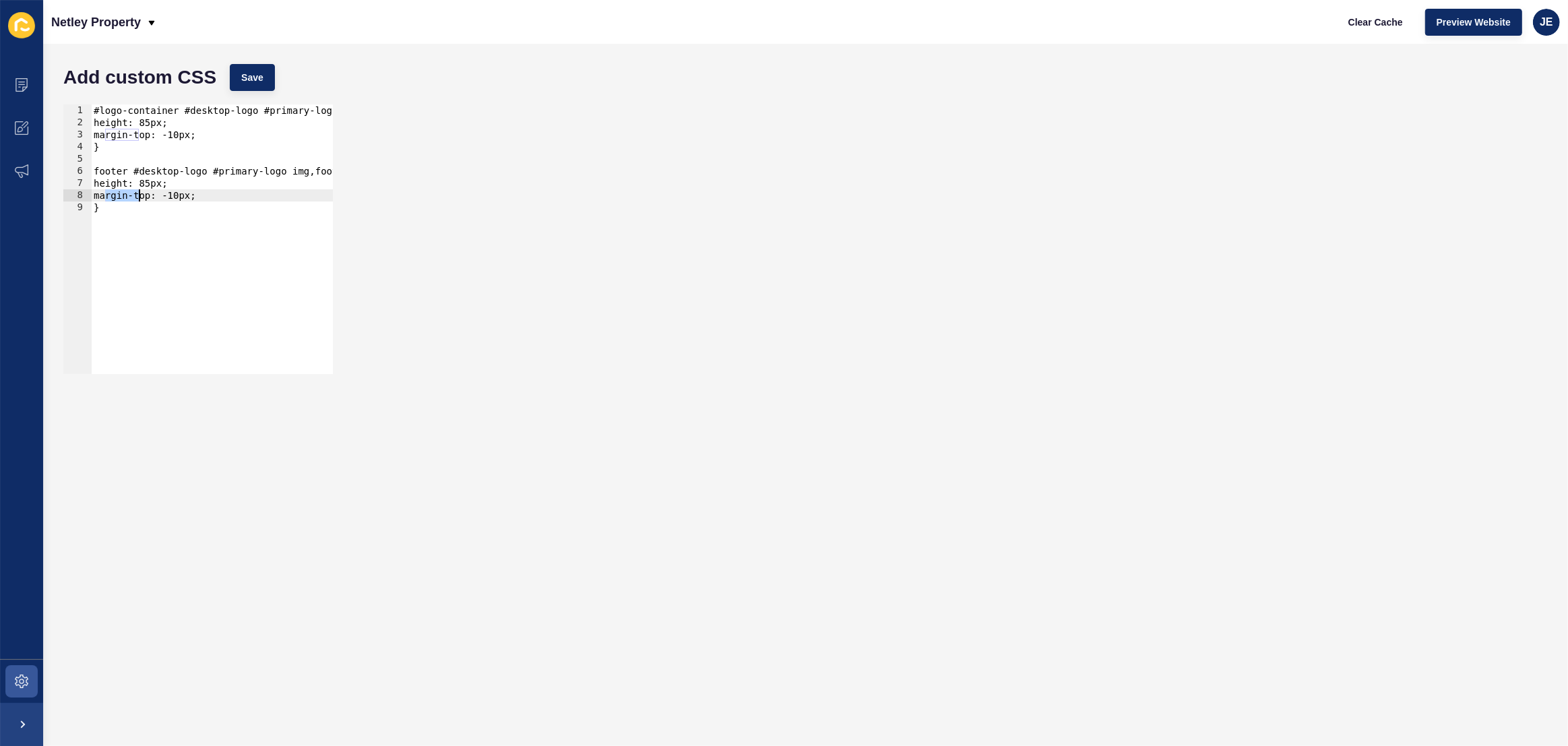
click at [124, 198] on div "#logo-container #desktop-logo #primary-logo img, #logo-container #desktop-logo …" at bounding box center [374, 246] width 566 height 284
click at [157, 184] on div "#logo-container #desktop-logo #primary-logo img, #logo-container #desktop-logo …" at bounding box center [374, 246] width 566 height 284
click at [157, 185] on div "#logo-container #desktop-logo #primary-logo img, #logo-container #desktop-logo …" at bounding box center [374, 246] width 566 height 284
click at [255, 80] on span "Save" at bounding box center [252, 77] width 22 height 13
click at [125, 183] on div "#logo-container #desktop-logo #primary-logo img, #logo-container #desktop-logo …" at bounding box center [374, 246] width 566 height 284
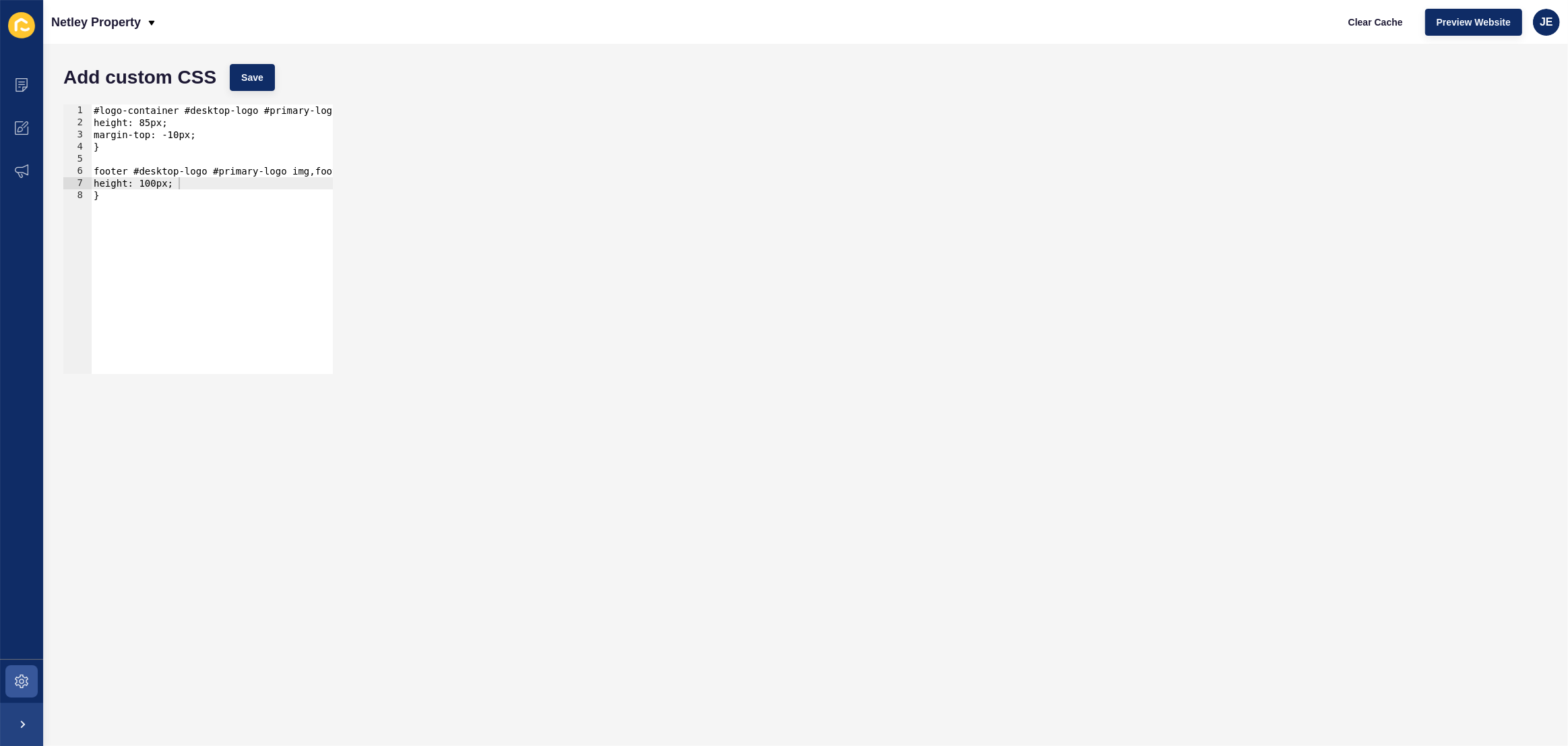
click at [125, 183] on div "#logo-container #desktop-logo #primary-logo img, #logo-container #desktop-logo …" at bounding box center [374, 246] width 566 height 284
click at [272, 74] on button "Save" at bounding box center [252, 77] width 45 height 27
click at [1386, 29] on button "Clear Cache" at bounding box center [1375, 22] width 77 height 27
type textarea "}"
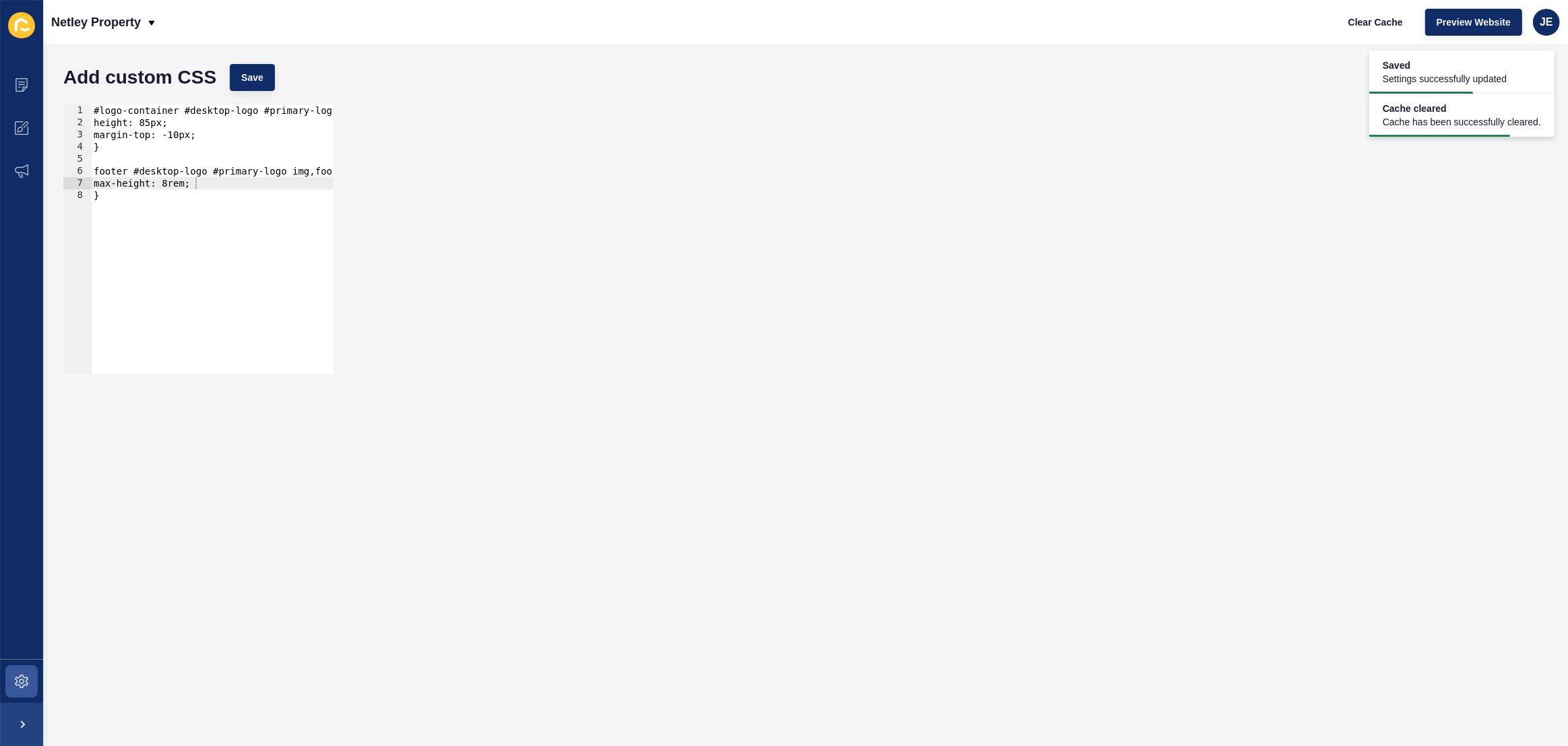
click at [229, 269] on div "#logo-container #desktop-logo #primary-logo img, #logo-container #desktop-logo …" at bounding box center [374, 246] width 566 height 284
type textarea "@"
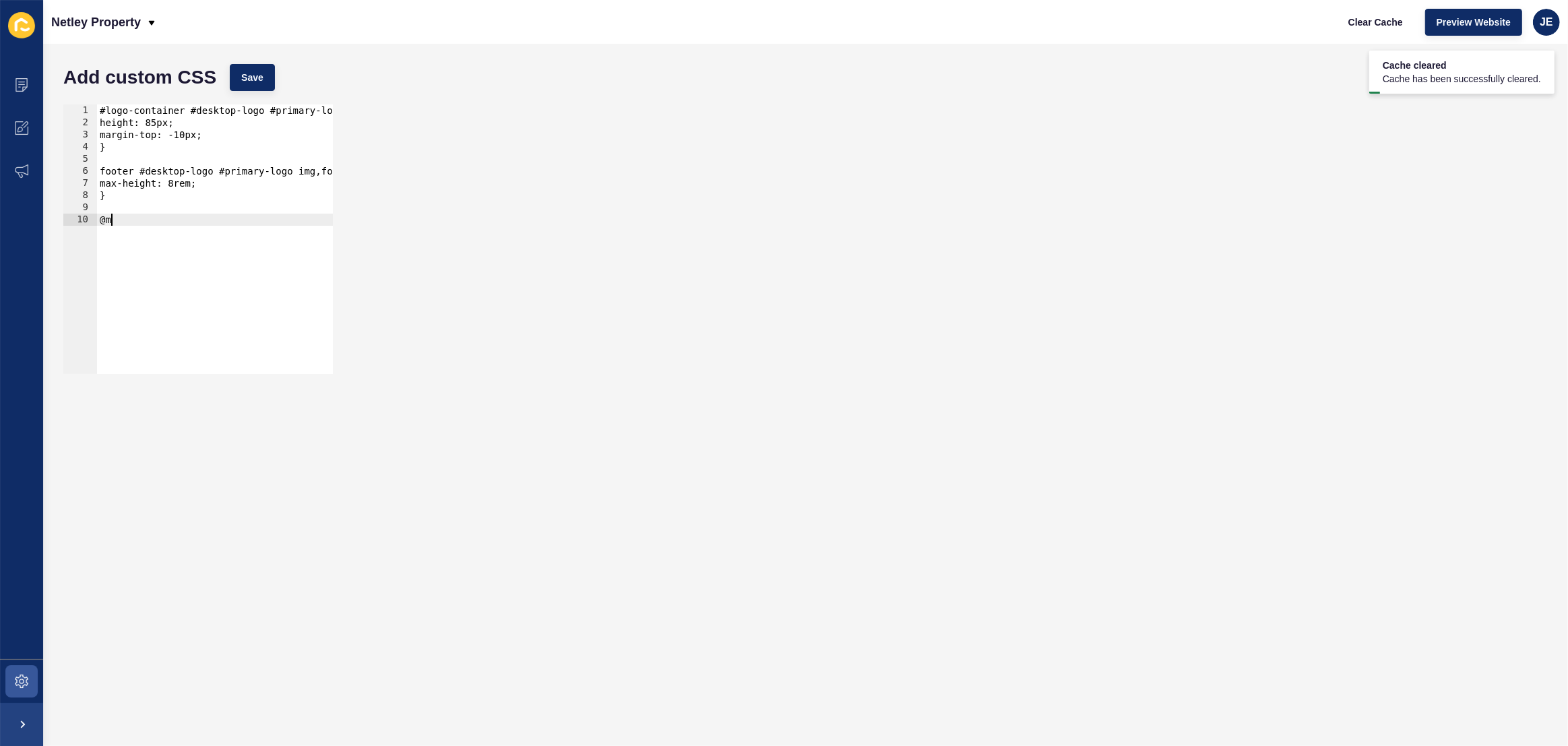
type textarea "@"
drag, startPoint x: 166, startPoint y: 223, endPoint x: 66, endPoint y: 217, distance: 100.2
click at [66, 217] on div "medai 1 2 3 4 5 6 7 8 9 10 #logo-container #desktop-logo #primary-logo img, #lo…" at bounding box center [197, 239] width 269 height 269
paste textarea "}"
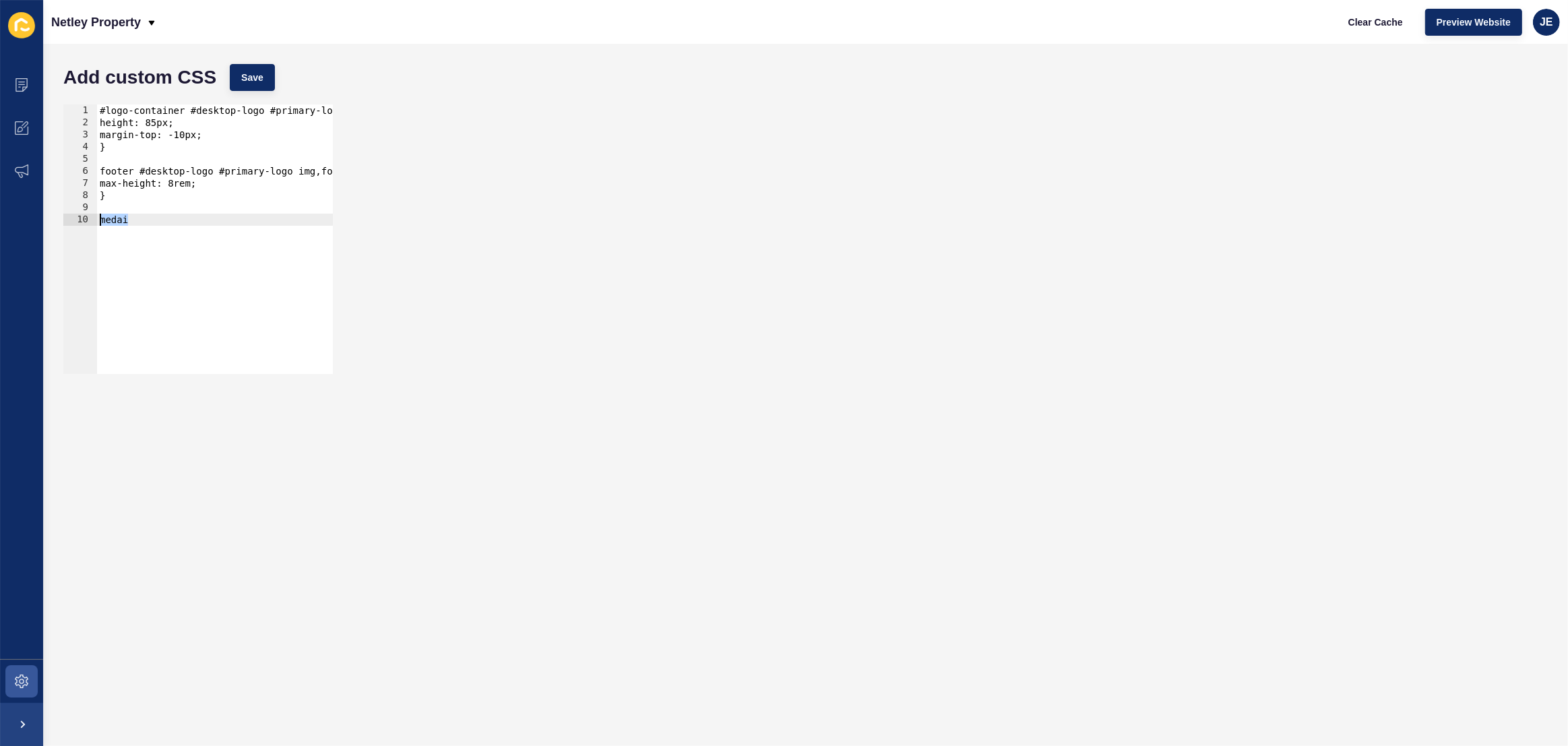
scroll to position [0, 0]
drag, startPoint x: 110, startPoint y: 230, endPoint x: 339, endPoint y: 228, distance: 229.0
click at [339, 228] on div "} 1 2 3 4 5 6 7 8 9 10 11 12 13 14 15 16 17 18 #logo-container #desktop-logo #p…" at bounding box center [805, 239] width 1498 height 283
type textarea "/* CSS rules for screens with a maximum width of 768px */"
drag, startPoint x: 174, startPoint y: 274, endPoint x: 44, endPoint y: 270, distance: 130.1
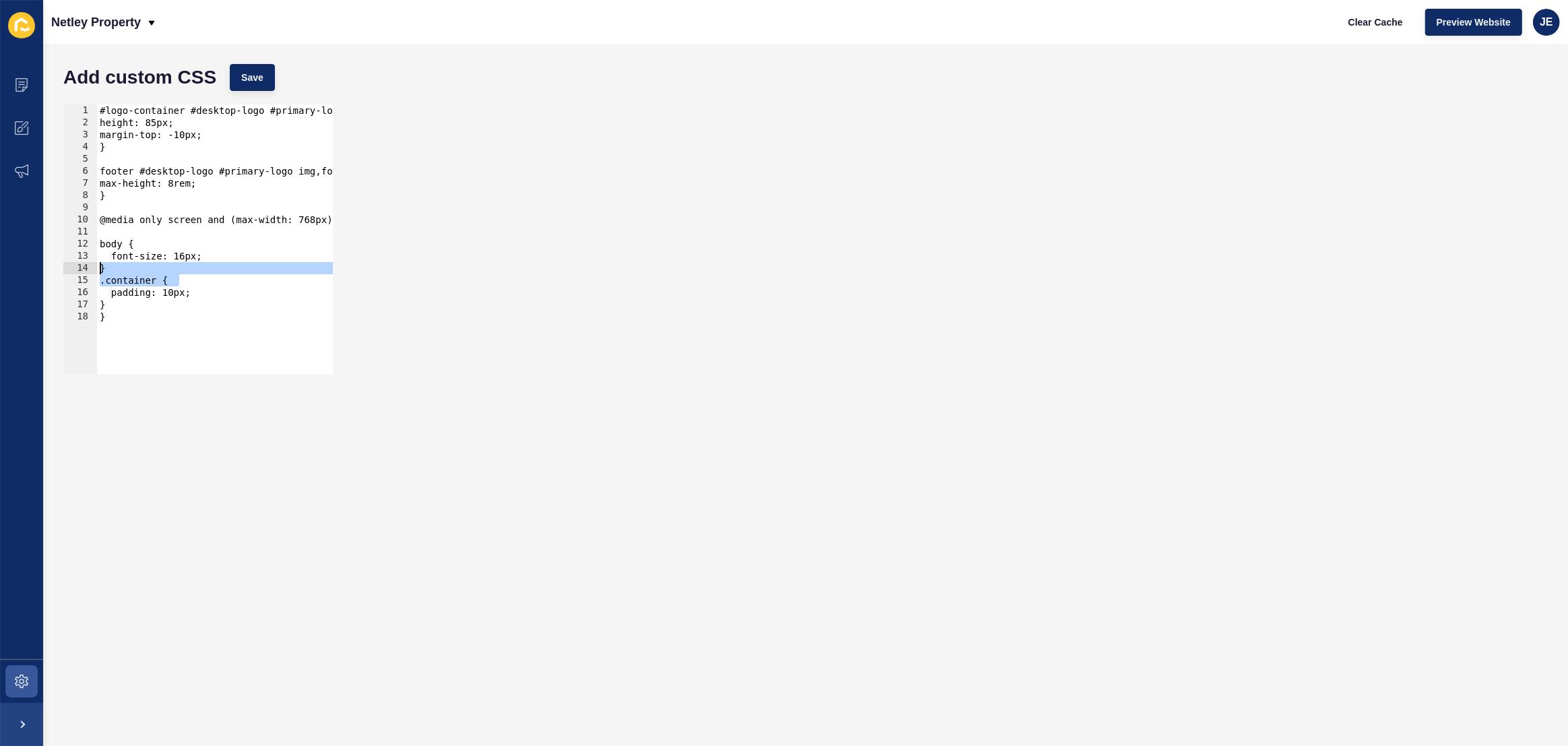
click at [44, 270] on div "Add custom CSS Save 1 2 3 4 5 6 7 8 9 10 11 12 13 14 15 16 17 18 #logo-containe…" at bounding box center [805, 395] width 1525 height 702
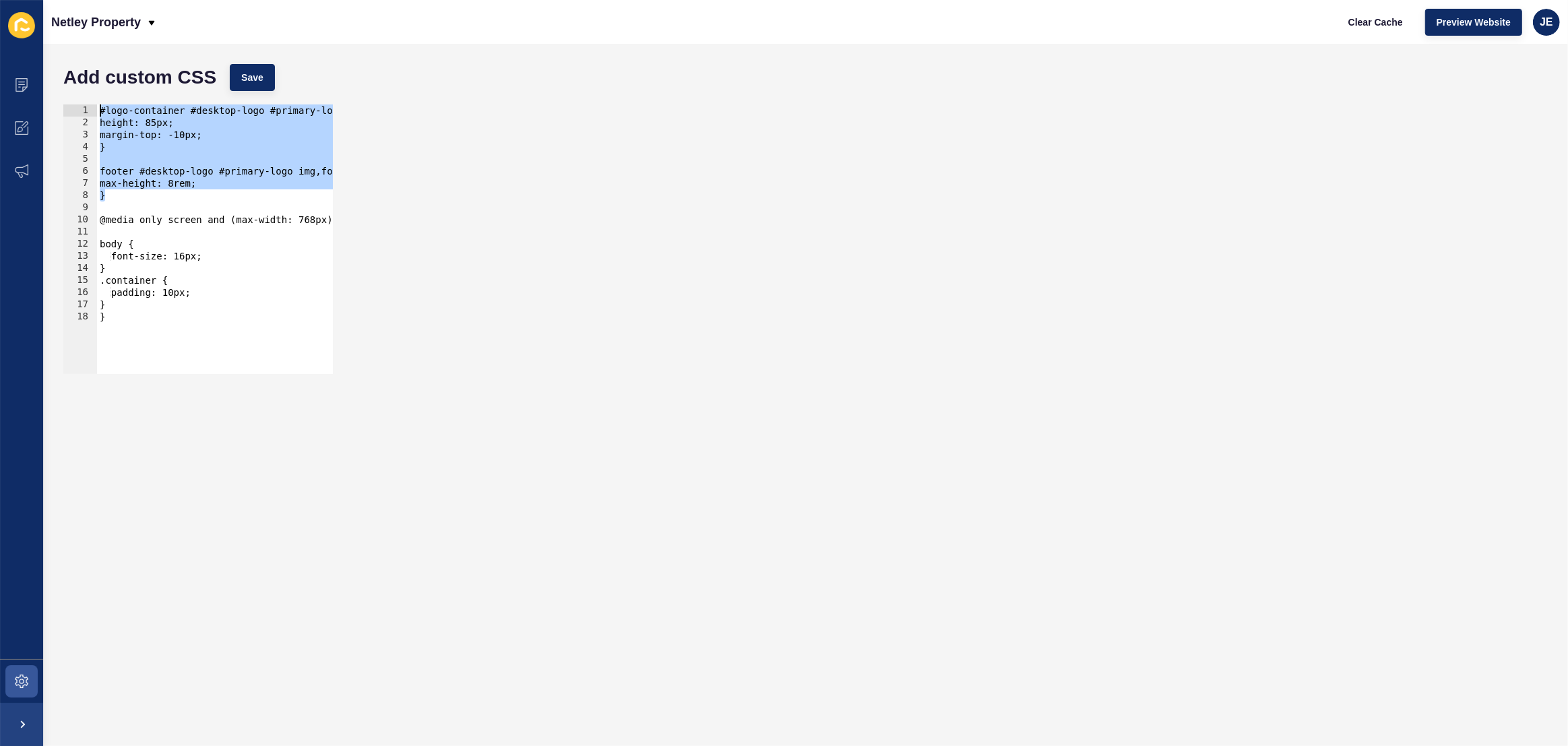
drag, startPoint x: 145, startPoint y: 192, endPoint x: 84, endPoint y: 108, distance: 103.8
click at [84, 108] on div "} .container { 1 2 3 4 5 6 7 8 9 10 11 12 13 14 15 16 17 18 #logo-container #de…" at bounding box center [197, 239] width 269 height 269
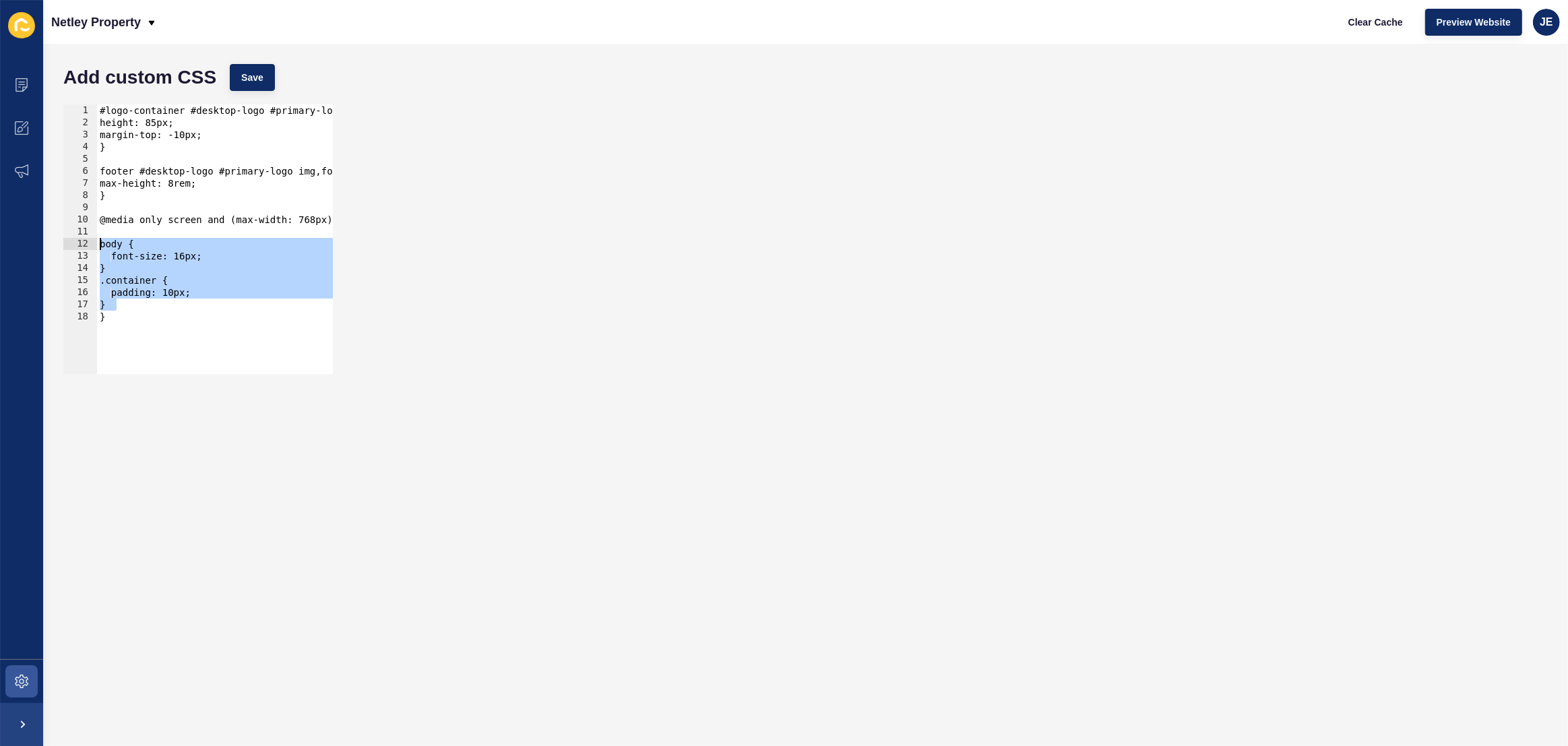
drag, startPoint x: 138, startPoint y: 300, endPoint x: 77, endPoint y: 243, distance: 83.5
click at [77, 243] on div "#logo-container #desktop-logo #primary-logo img, #logo-container #desktop-logo …" at bounding box center [197, 239] width 269 height 269
paste textarea "}"
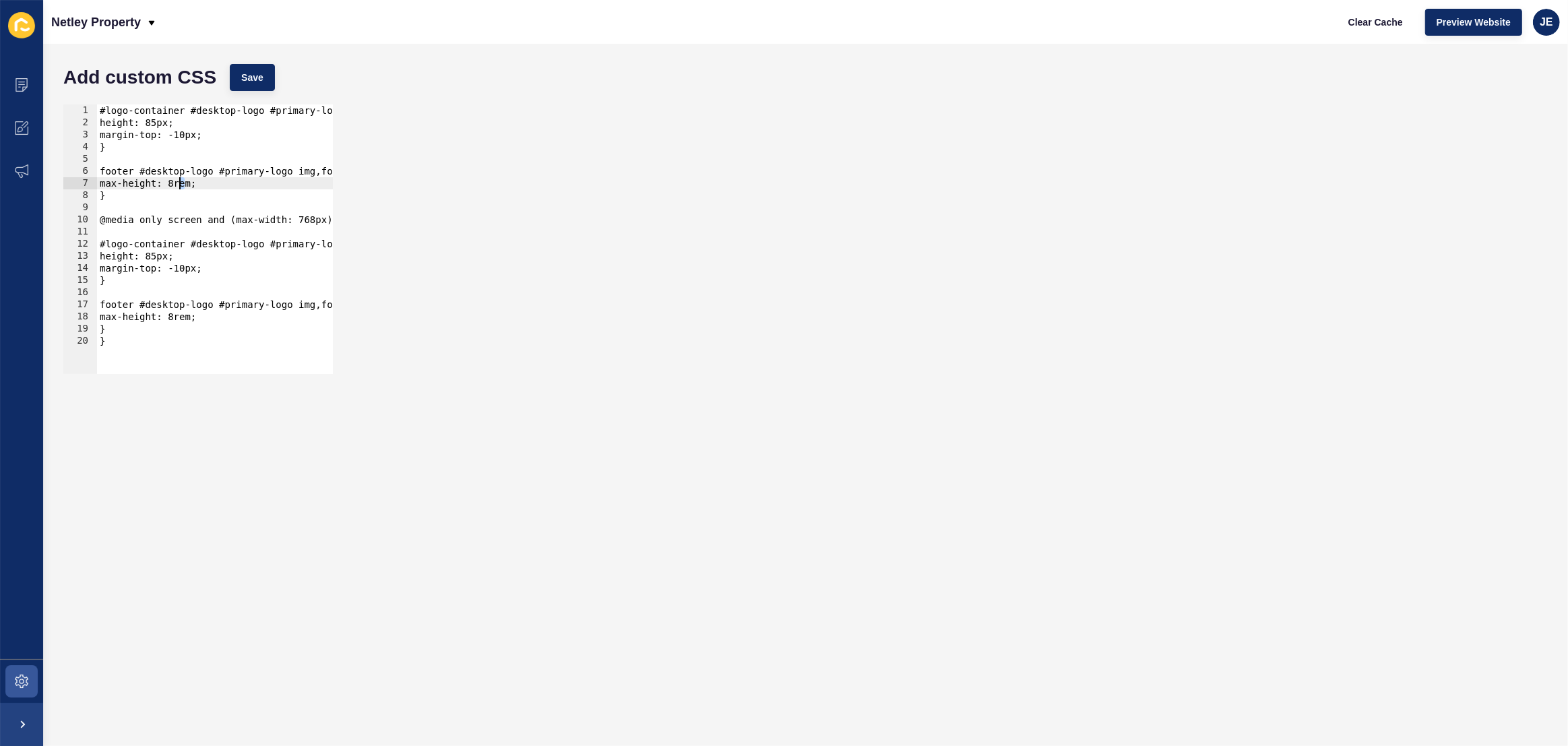
click at [179, 182] on div "#logo-container #desktop-logo #primary-logo img, #logo-container #desktop-logo …" at bounding box center [380, 246] width 566 height 284
click at [182, 320] on div "#logo-container #desktop-logo #primary-logo img, #logo-container #desktop-logo …" at bounding box center [380, 246] width 566 height 284
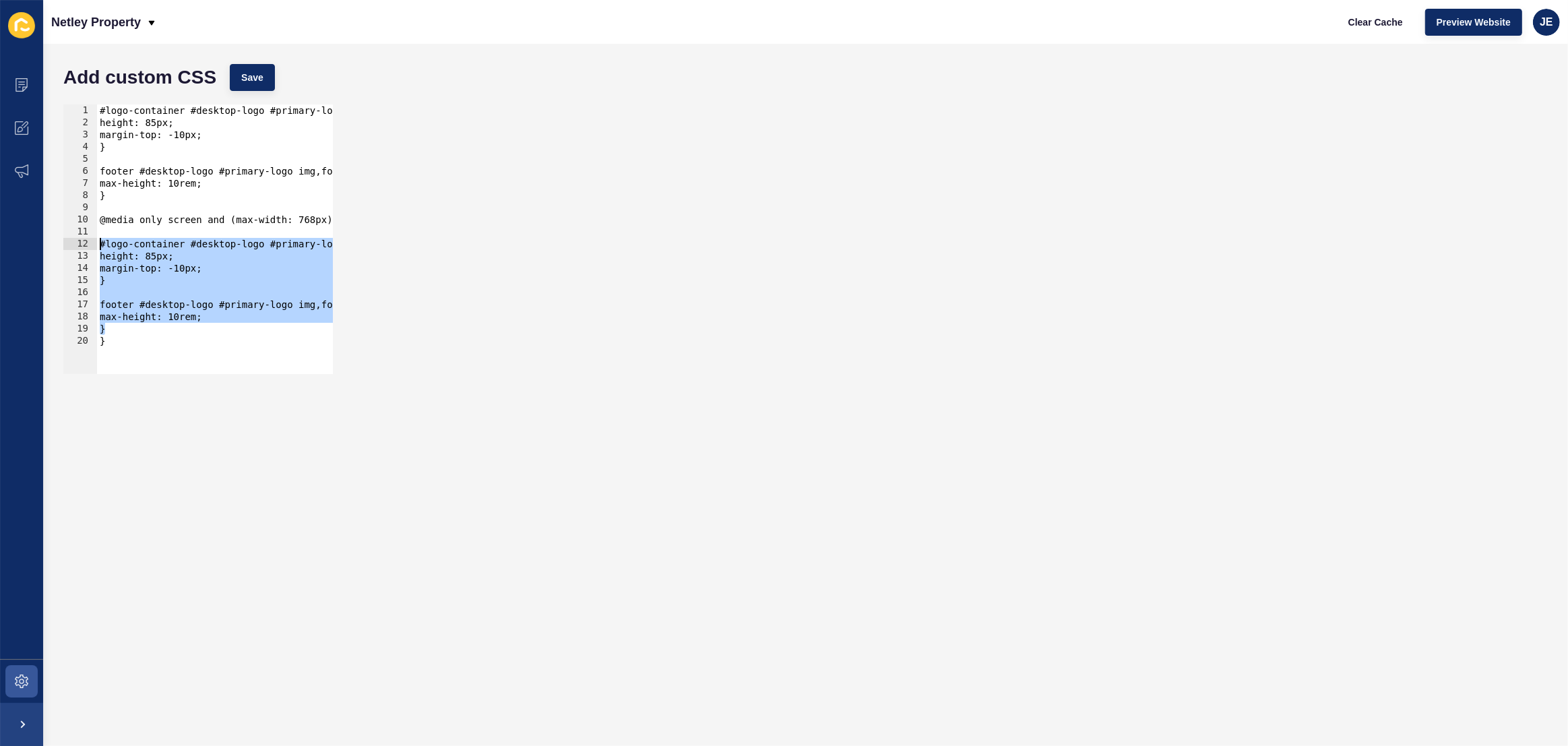
drag, startPoint x: 112, startPoint y: 325, endPoint x: 89, endPoint y: 246, distance: 82.3
click at [89, 246] on div "max-height: 10rem; 1 2 3 4 5 6 7 8 9 10 11 12 13 14 15 16 17 18 19 20 #logo-con…" at bounding box center [197, 239] width 269 height 269
type textarea "#logo-container #desktop-logo #primary-logo img, #logo-container #desktop-logo …"
click at [135, 228] on div "#logo-container #desktop-logo #primary-logo img, #logo-container #desktop-logo …" at bounding box center [386, 246] width 577 height 284
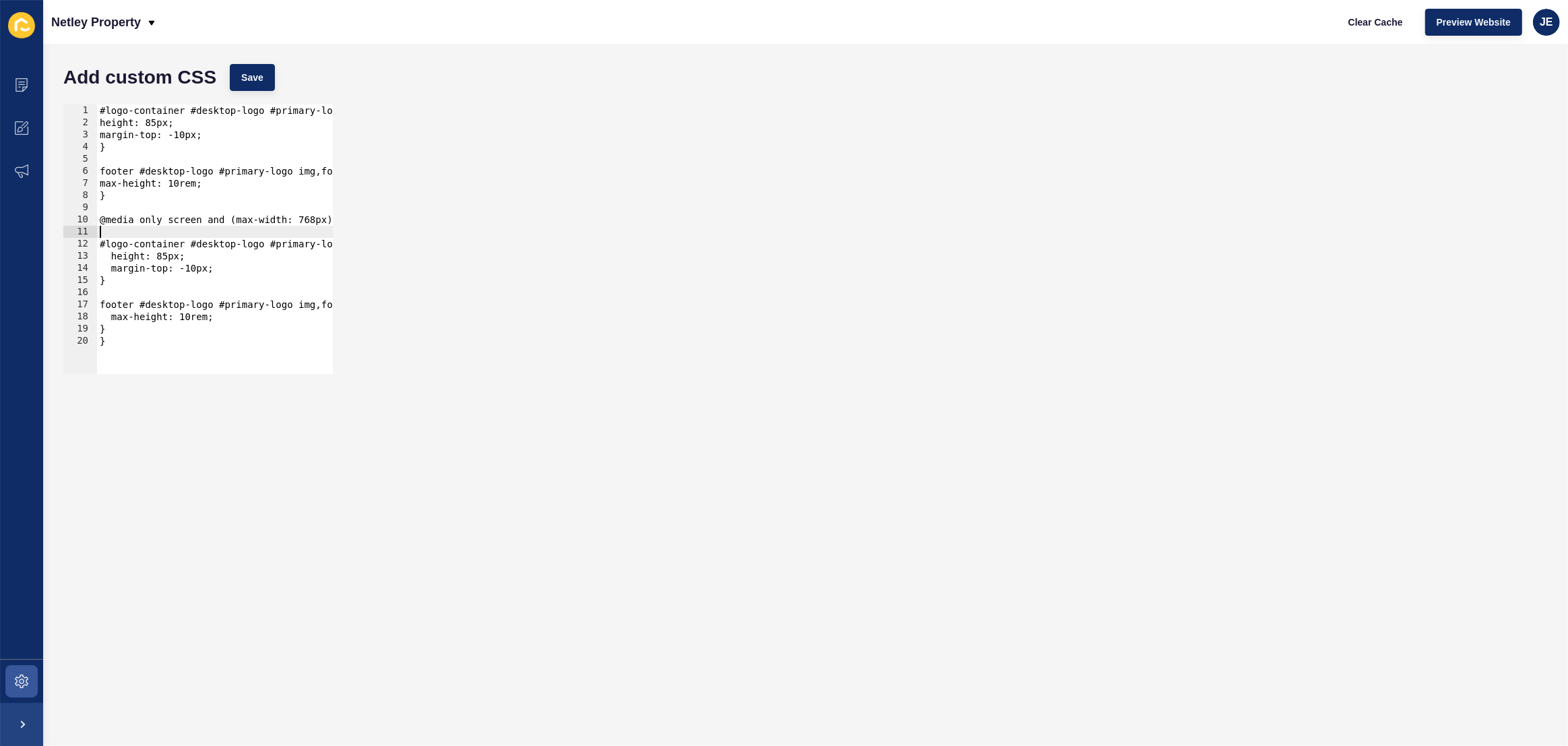
scroll to position [0, 16]
drag, startPoint x: 161, startPoint y: 245, endPoint x: 151, endPoint y: 246, distance: 10.0
click at [151, 246] on div "#logo-container #desktop-logo #primary-logo img, #logo-container #desktop-logo …" at bounding box center [370, 246] width 577 height 284
drag, startPoint x: 191, startPoint y: 259, endPoint x: 182, endPoint y: 258, distance: 9.1
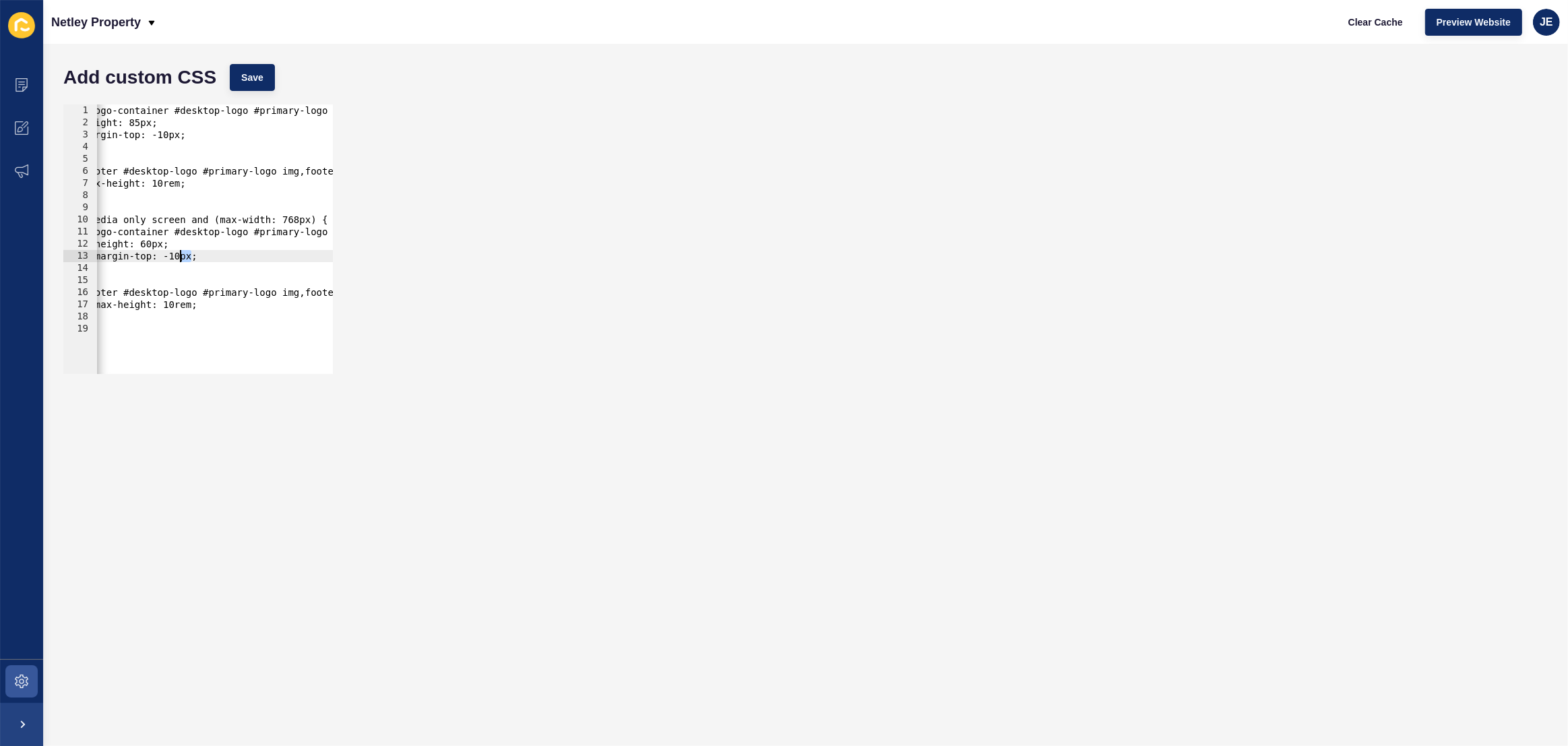
click at [182, 258] on div "#logo-container #desktop-logo #primary-logo img, #logo-container #desktop-logo …" at bounding box center [370, 246] width 577 height 284
click at [256, 75] on span "Save" at bounding box center [252, 77] width 22 height 13
click at [1376, 29] on button "Clear Cache" at bounding box center [1375, 22] width 77 height 27
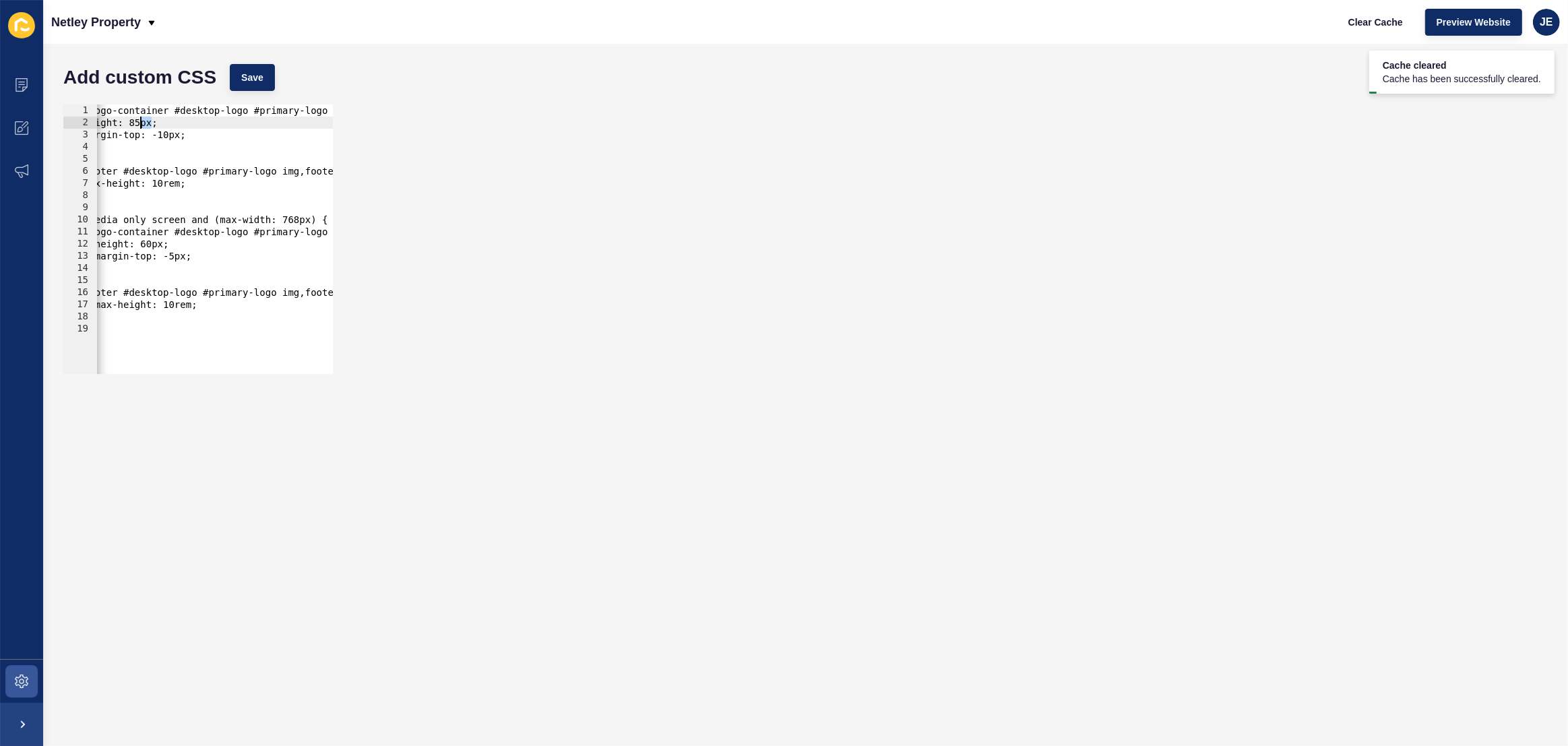
drag, startPoint x: 151, startPoint y: 124, endPoint x: 141, endPoint y: 124, distance: 10.0
click at [141, 124] on div "#logo-container #desktop-logo #primary-logo img, #logo-container #desktop-logo …" at bounding box center [370, 246] width 577 height 284
click at [260, 77] on span "Save" at bounding box center [252, 77] width 22 height 13
click at [156, 243] on div "#logo-container #desktop-logo #primary-logo img, #logo-container #desktop-logo …" at bounding box center [370, 246] width 577 height 284
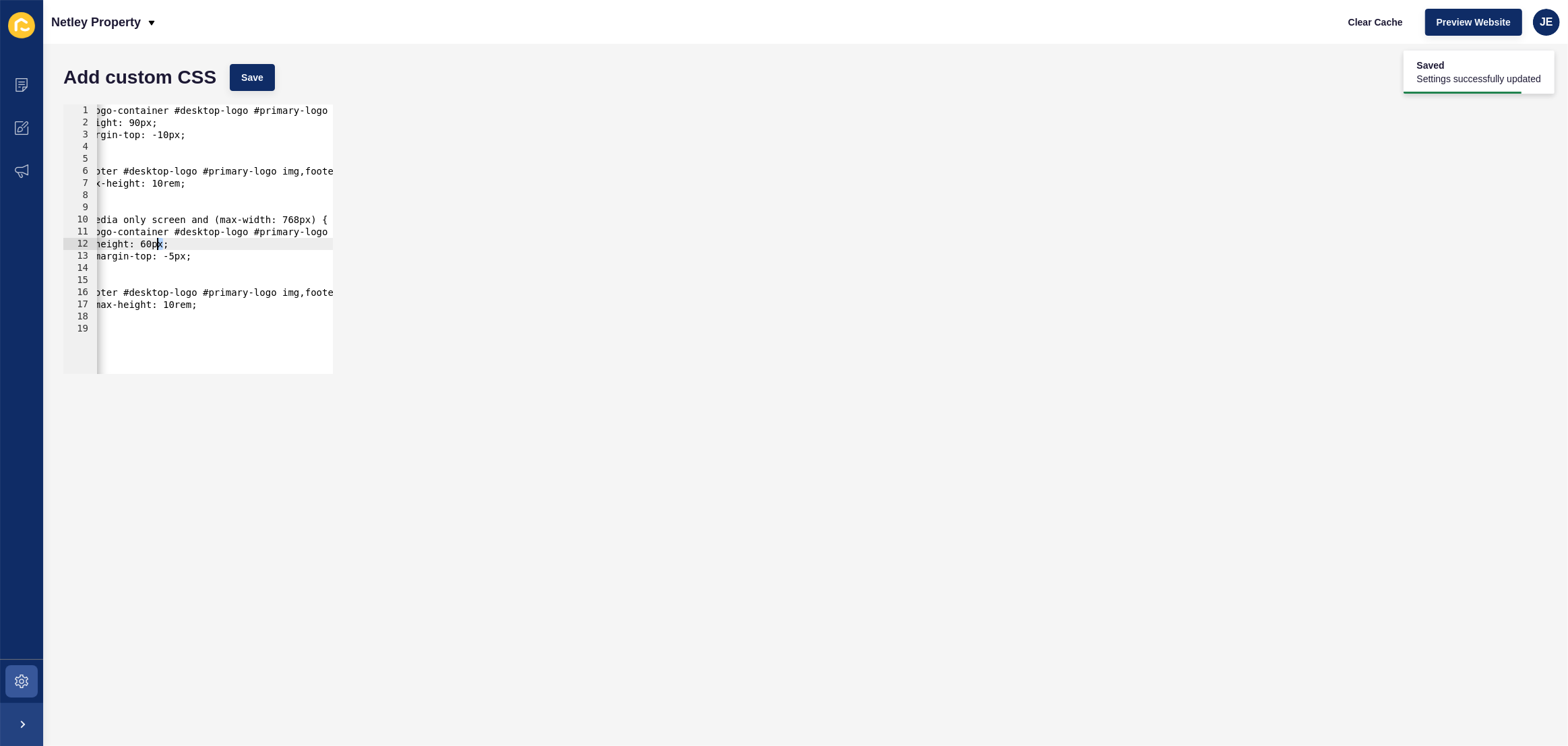
scroll to position [0, 6]
type textarea "height: 65px;"
click at [264, 65] on button "Save" at bounding box center [252, 77] width 45 height 27
click at [1365, 23] on span "Clear Cache" at bounding box center [1376, 22] width 55 height 13
